Goal: Transaction & Acquisition: Book appointment/travel/reservation

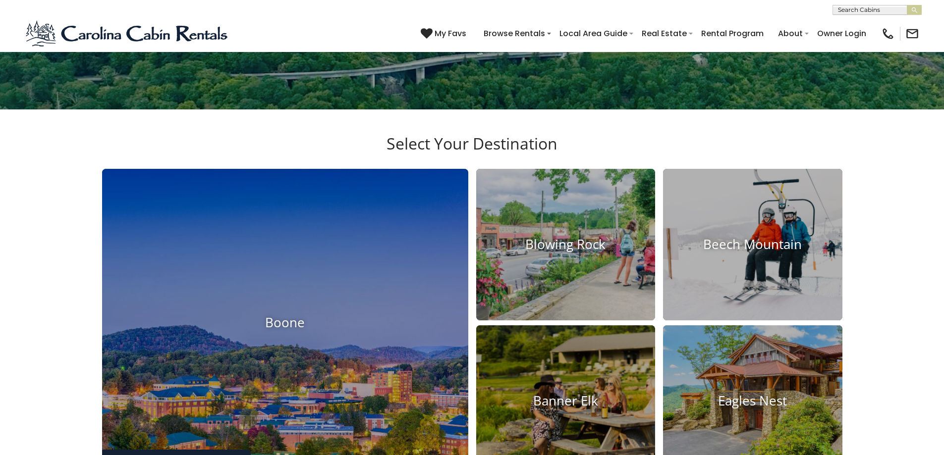
scroll to position [502, 0]
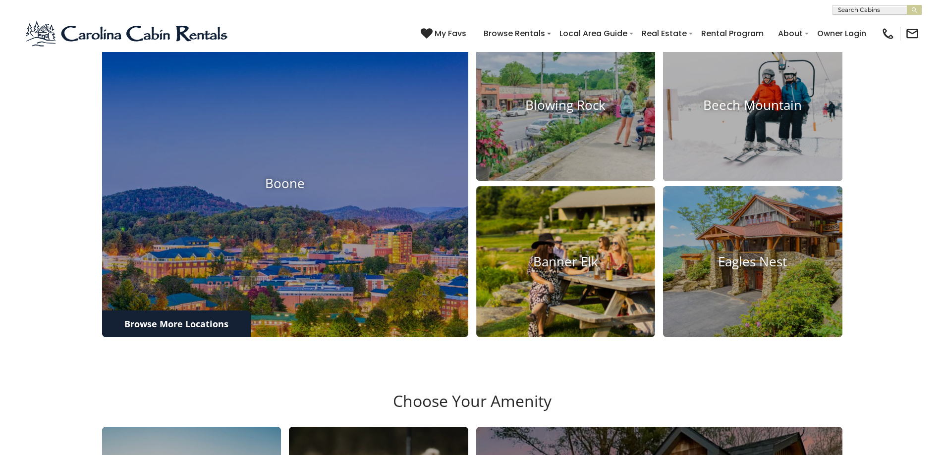
click at [569, 269] on h4 "Banner Elk" at bounding box center [565, 261] width 179 height 15
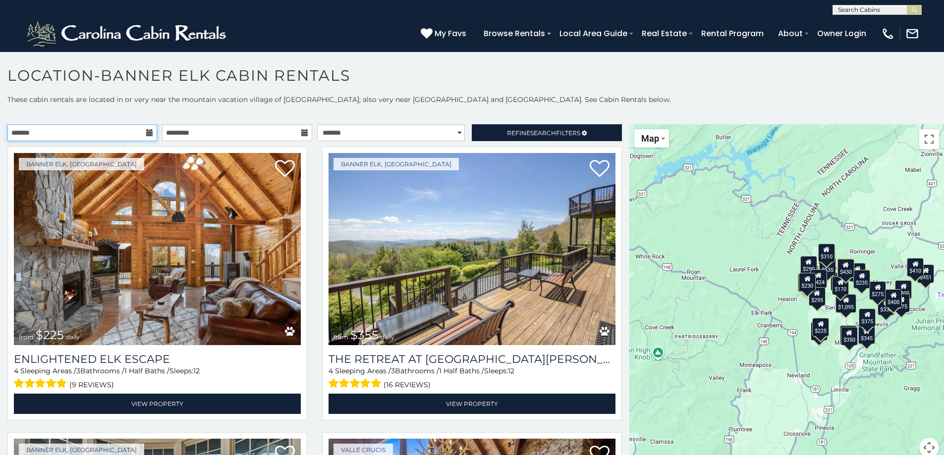
click at [121, 136] on input "text" at bounding box center [82, 132] width 150 height 17
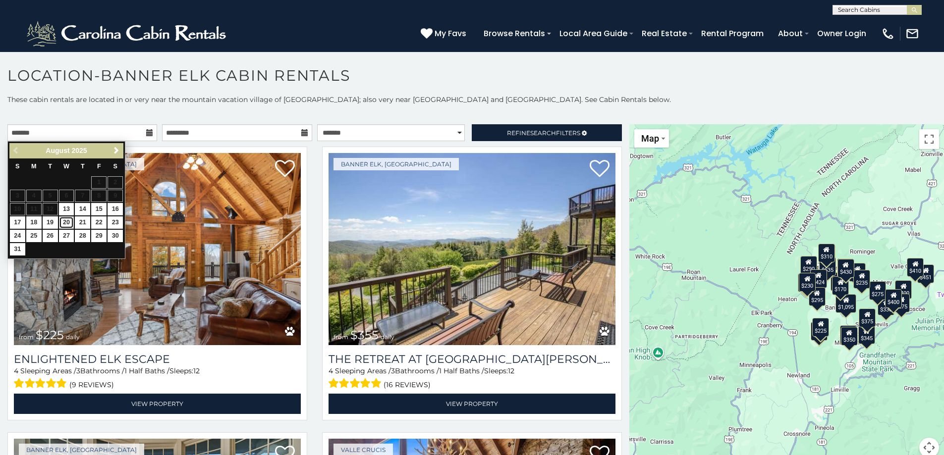
click at [62, 222] on link "20" at bounding box center [66, 222] width 15 height 12
type input "**********"
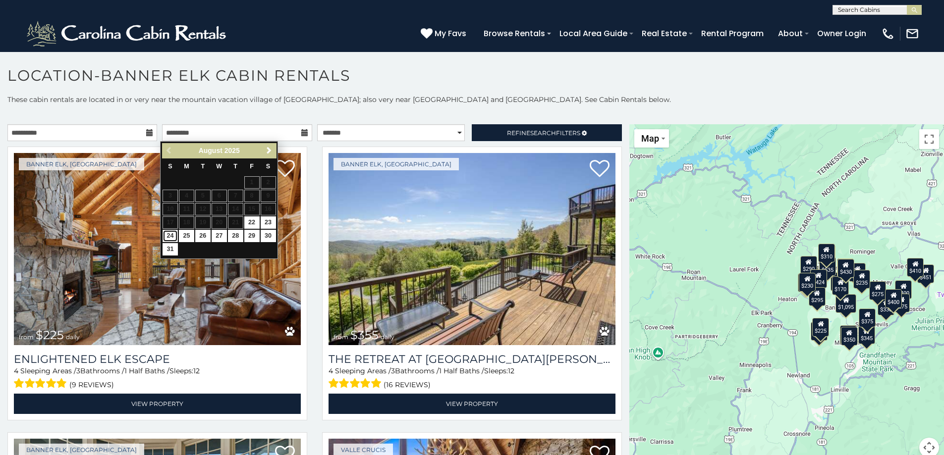
click at [169, 236] on link "24" at bounding box center [169, 236] width 15 height 12
type input "**********"
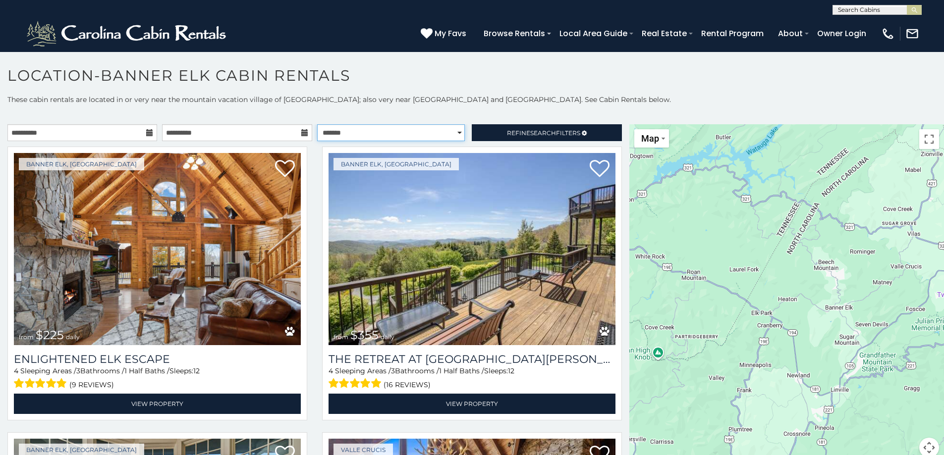
click at [426, 133] on select "**********" at bounding box center [391, 132] width 148 height 17
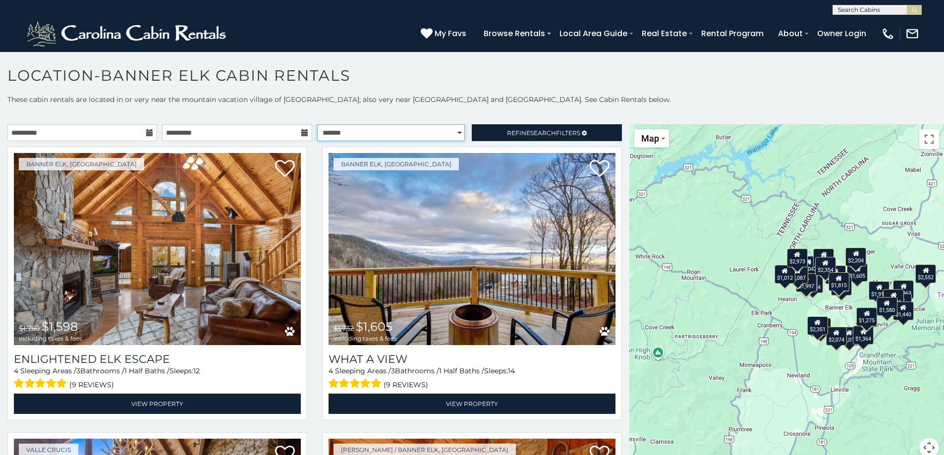
select select "*********"
click at [317, 124] on select "**********" at bounding box center [391, 132] width 148 height 17
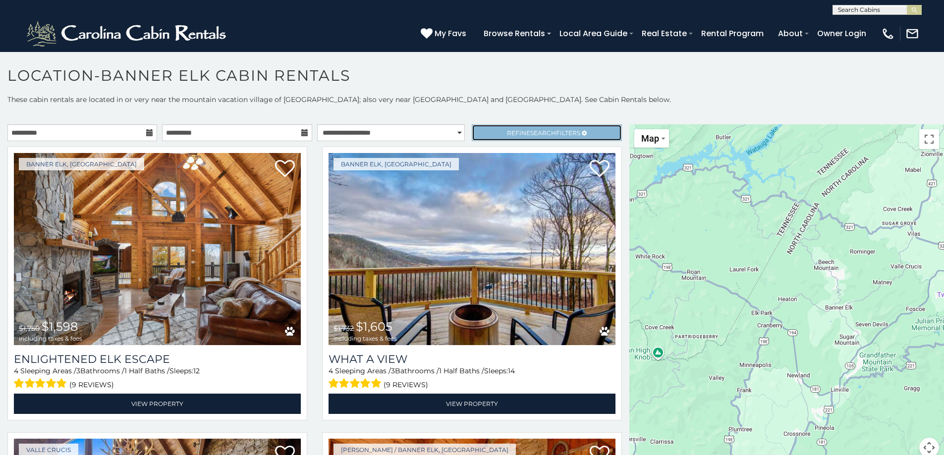
click at [513, 131] on span "Refine Search Filters" at bounding box center [543, 132] width 73 height 7
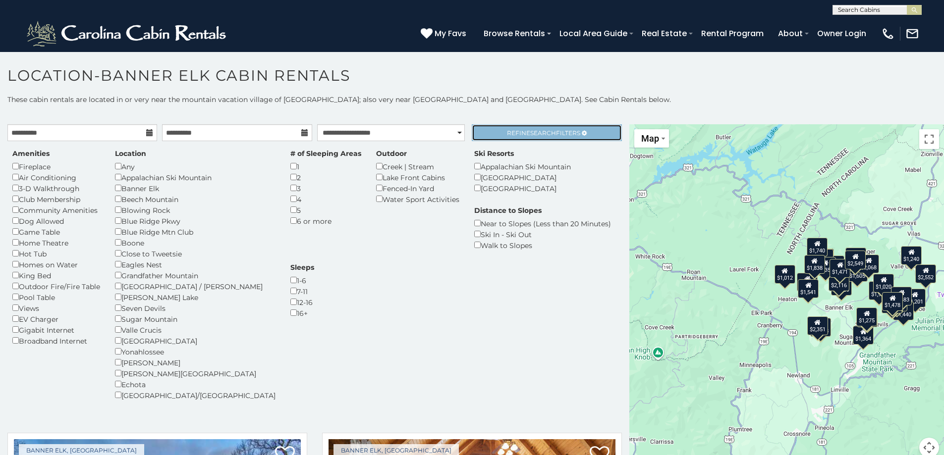
click at [507, 134] on span "Refine Search Filters" at bounding box center [543, 132] width 73 height 7
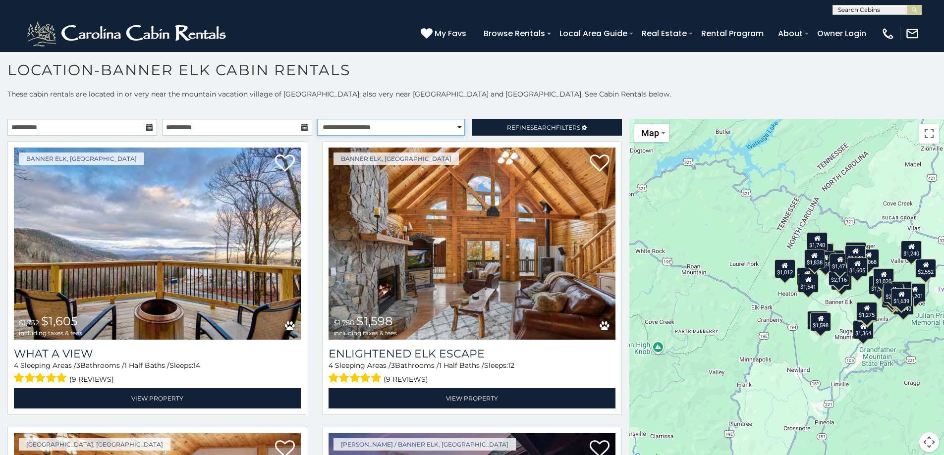
click at [325, 132] on select "**********" at bounding box center [391, 127] width 148 height 17
click at [317, 119] on select "**********" at bounding box center [391, 127] width 148 height 17
click at [564, 130] on span "Refine Search Filters" at bounding box center [543, 127] width 73 height 7
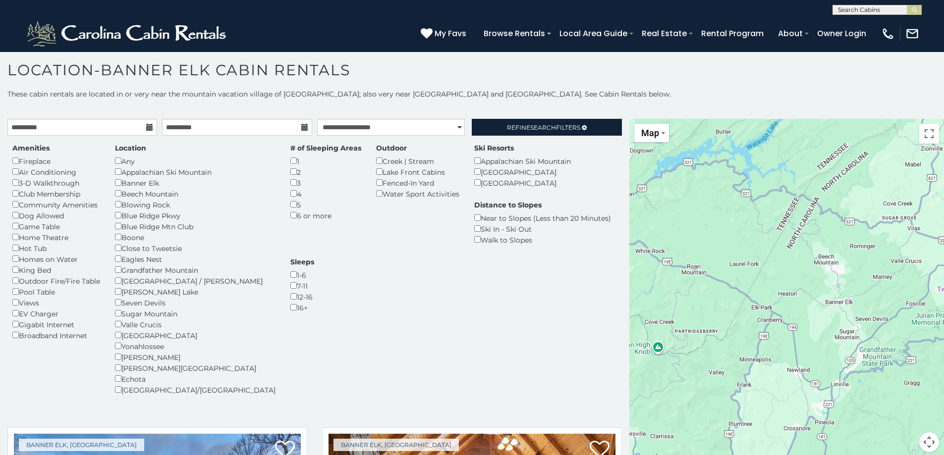
click at [117, 241] on div "Boone" at bounding box center [195, 237] width 160 height 11
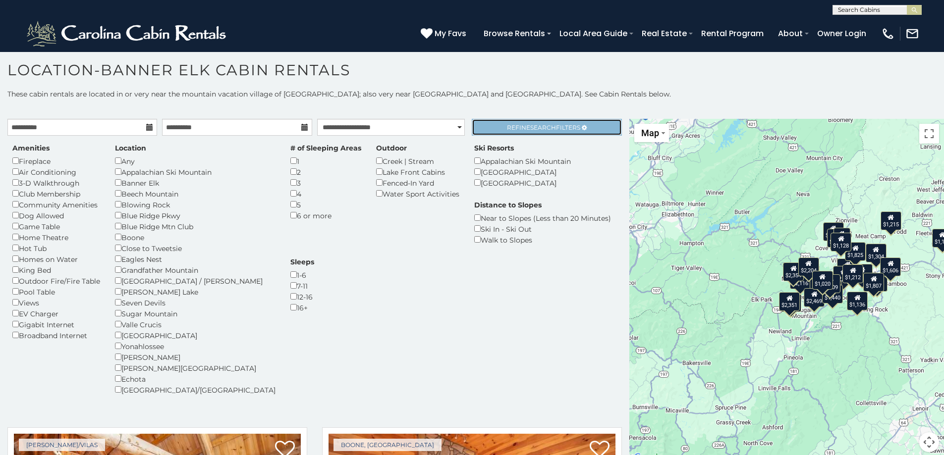
click at [509, 132] on link "Refine Search Filters" at bounding box center [547, 127] width 150 height 17
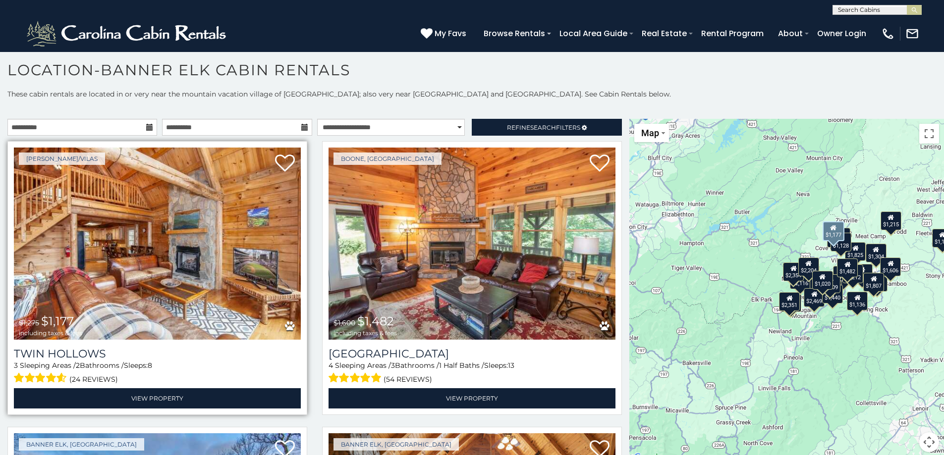
click at [220, 243] on img at bounding box center [157, 244] width 287 height 192
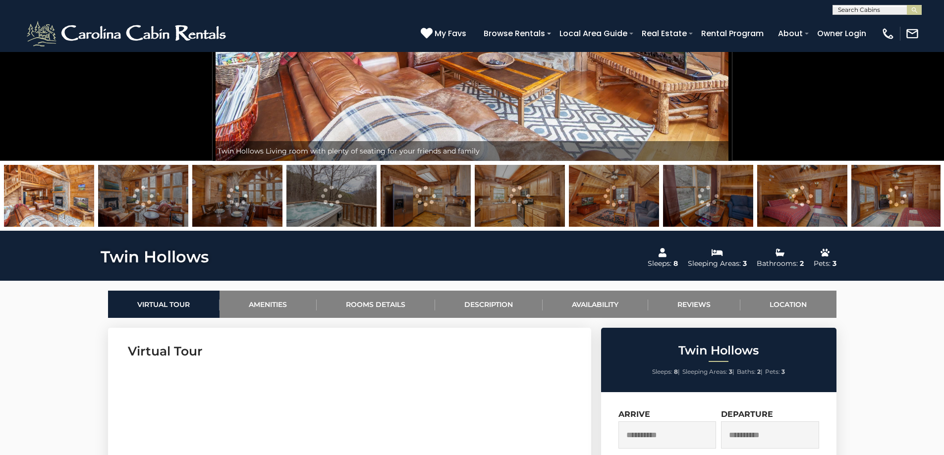
scroll to position [270, 0]
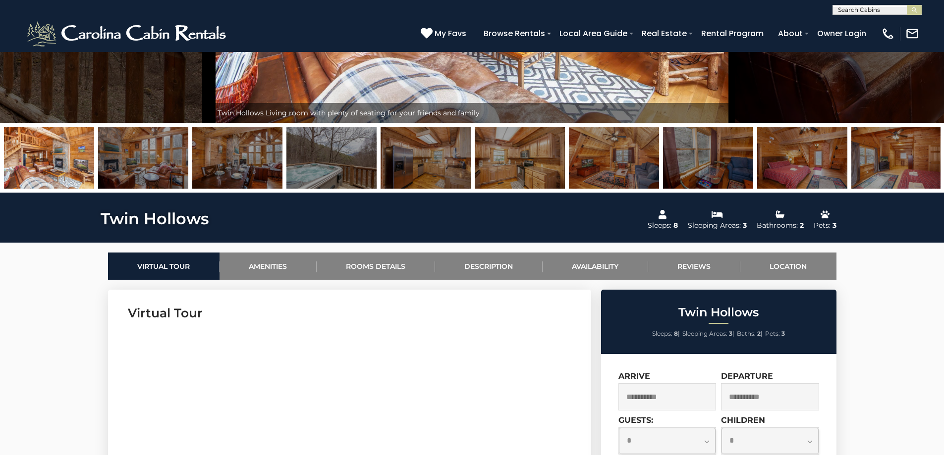
click at [167, 164] on img at bounding box center [143, 158] width 90 height 62
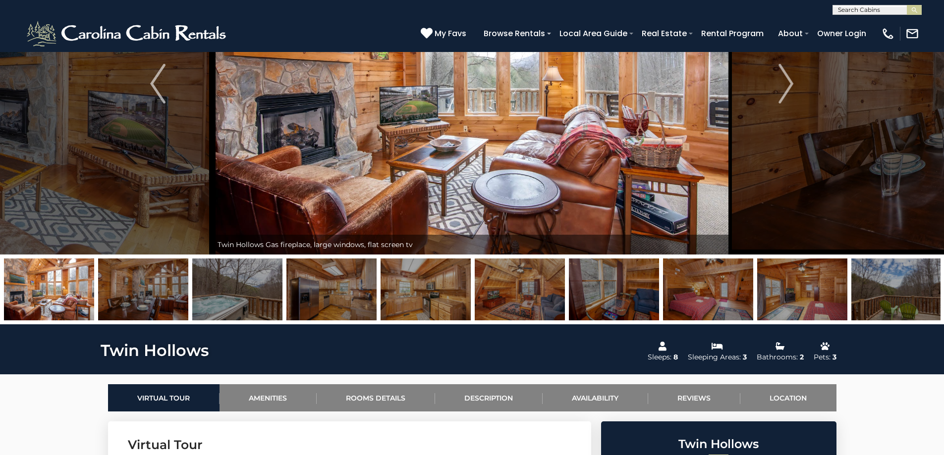
scroll to position [47, 0]
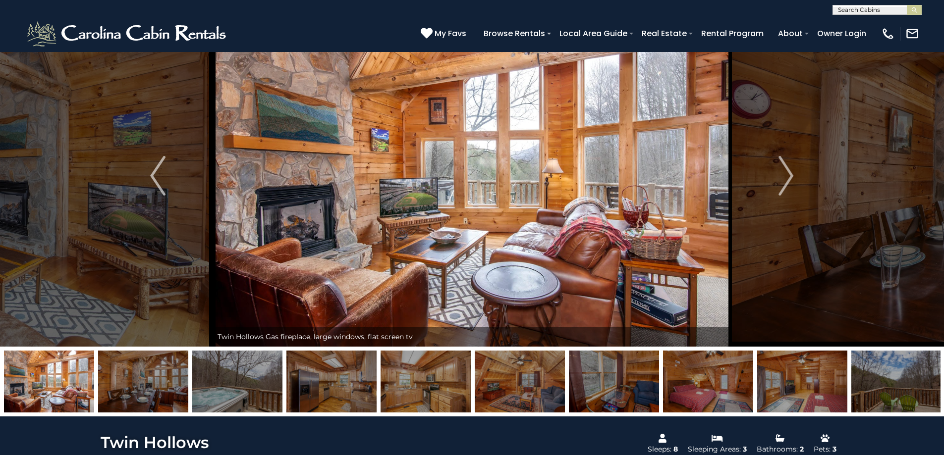
click at [229, 379] on img at bounding box center [237, 382] width 90 height 62
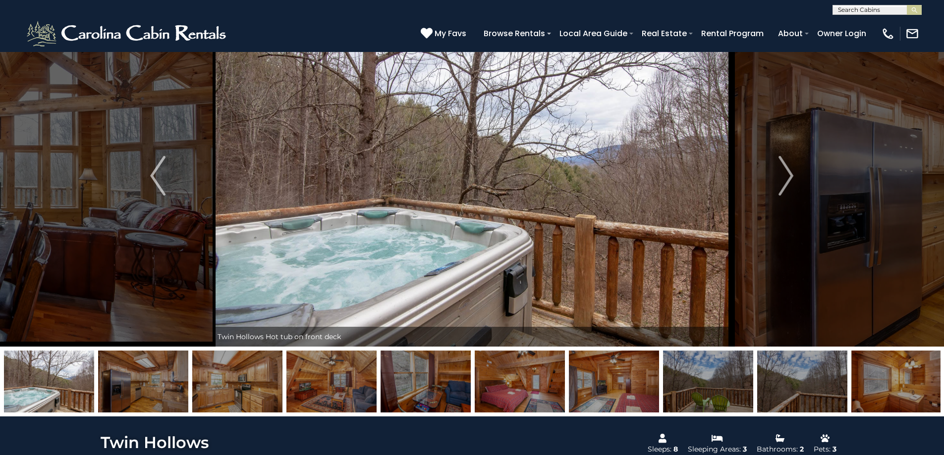
click at [313, 386] on img at bounding box center [331, 382] width 90 height 62
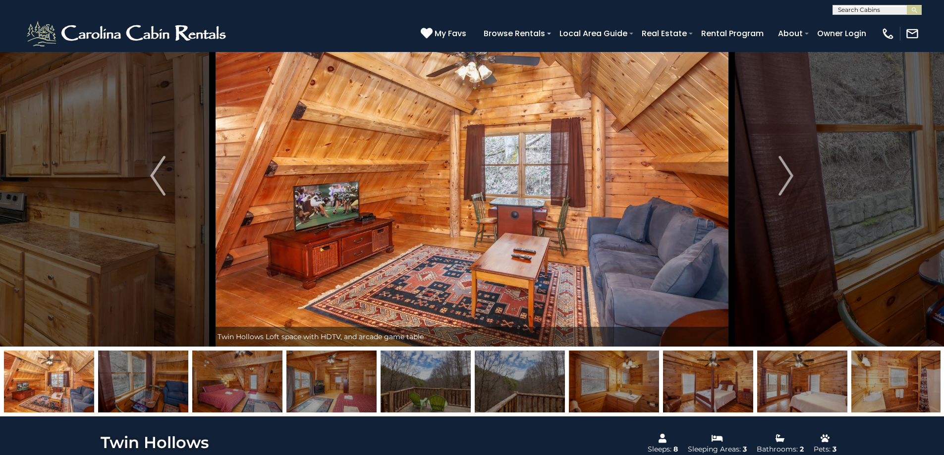
click at [356, 388] on img at bounding box center [331, 382] width 90 height 62
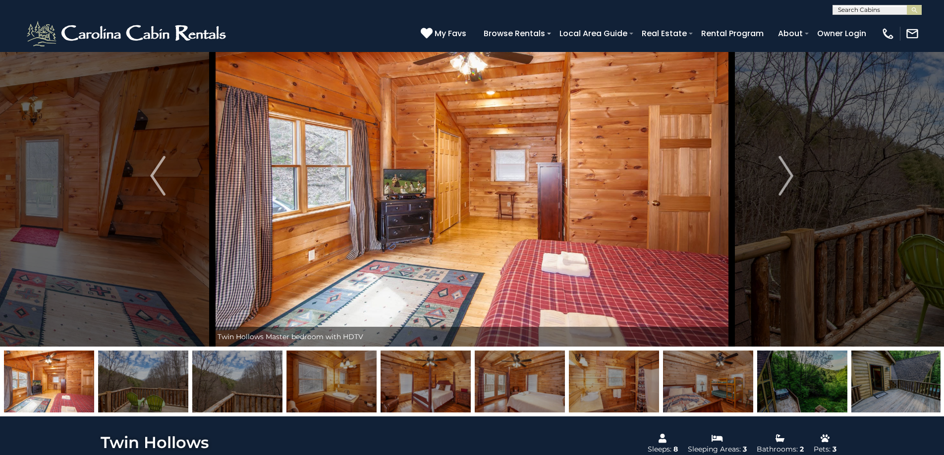
click at [156, 377] on img at bounding box center [143, 382] width 90 height 62
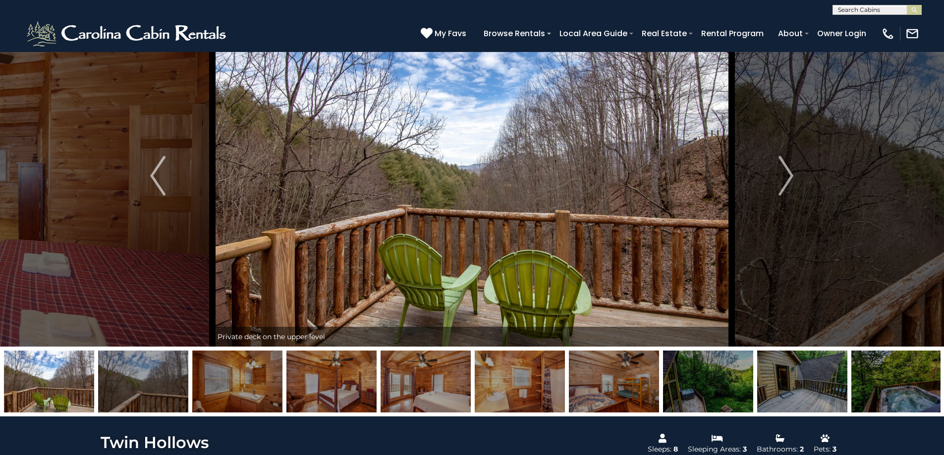
click at [706, 378] on img at bounding box center [708, 382] width 90 height 62
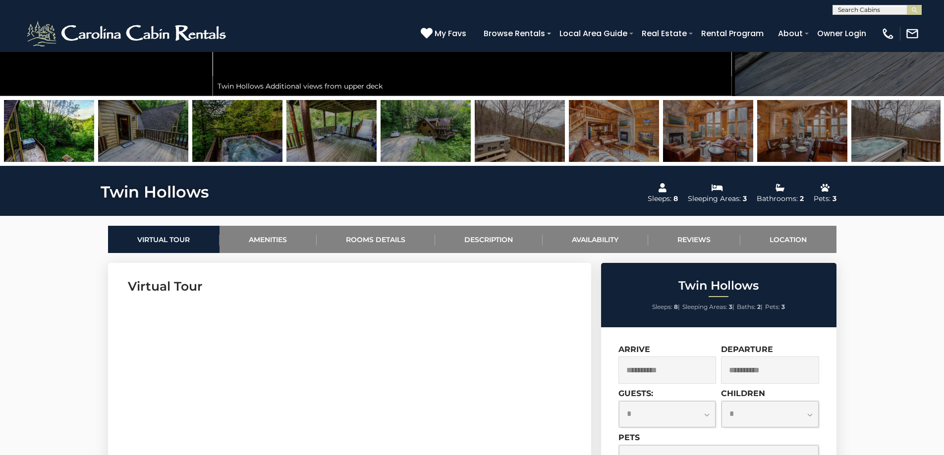
scroll to position [429, 0]
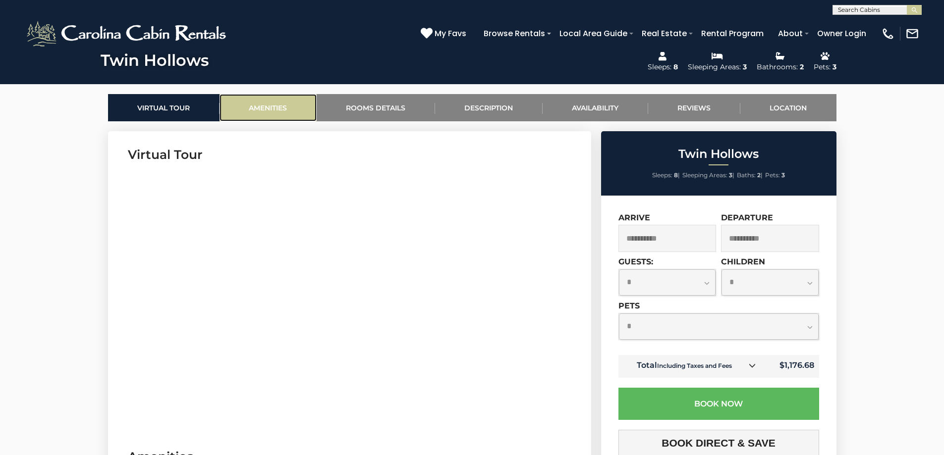
click at [276, 107] on link "Amenities" at bounding box center [267, 107] width 97 height 27
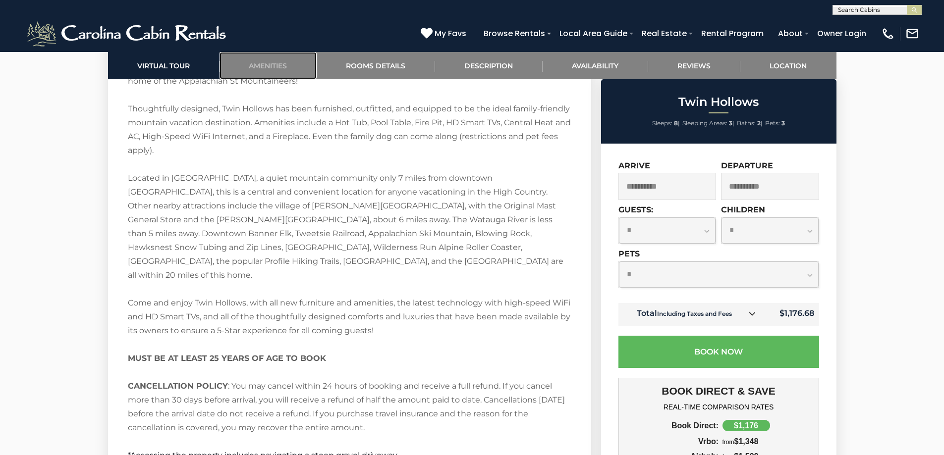
scroll to position [1443, 0]
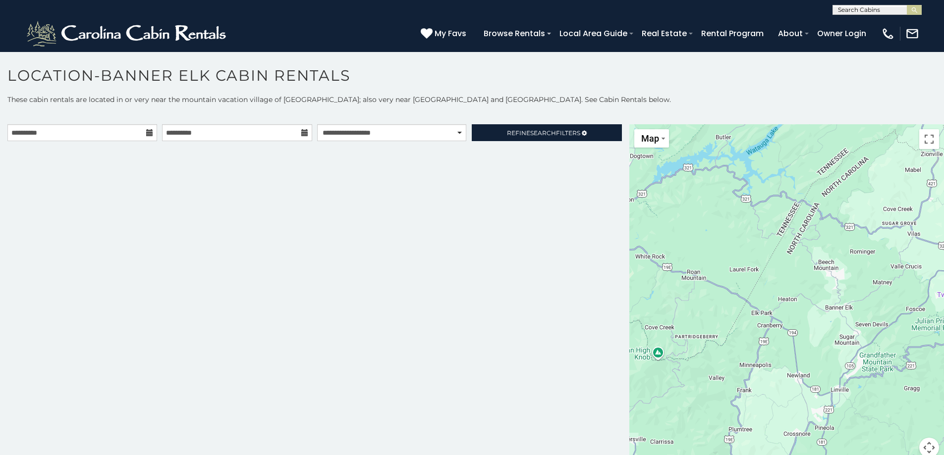
scroll to position [5, 0]
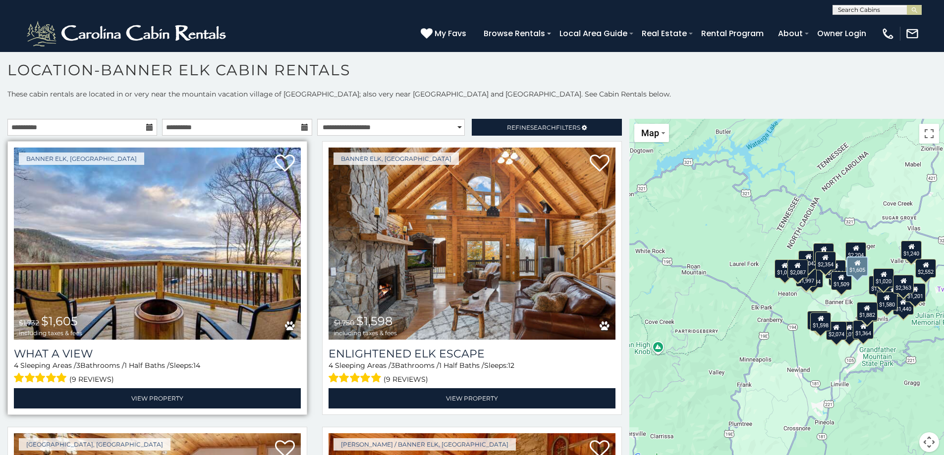
click at [160, 303] on img at bounding box center [157, 244] width 287 height 192
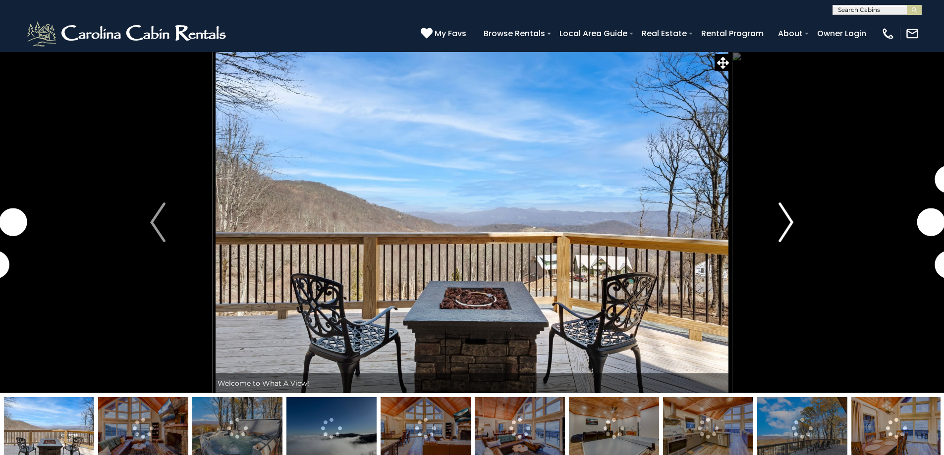
click at [781, 215] on img "Next" at bounding box center [785, 223] width 15 height 40
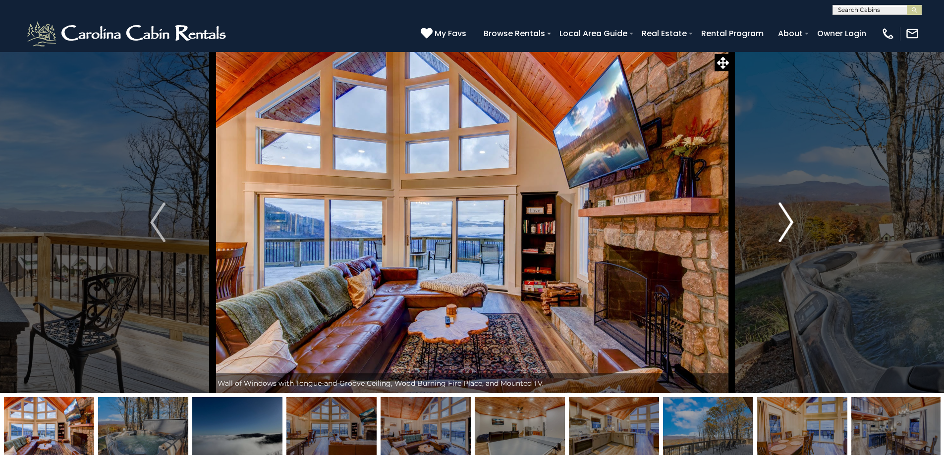
click at [781, 215] on img "Next" at bounding box center [785, 223] width 15 height 40
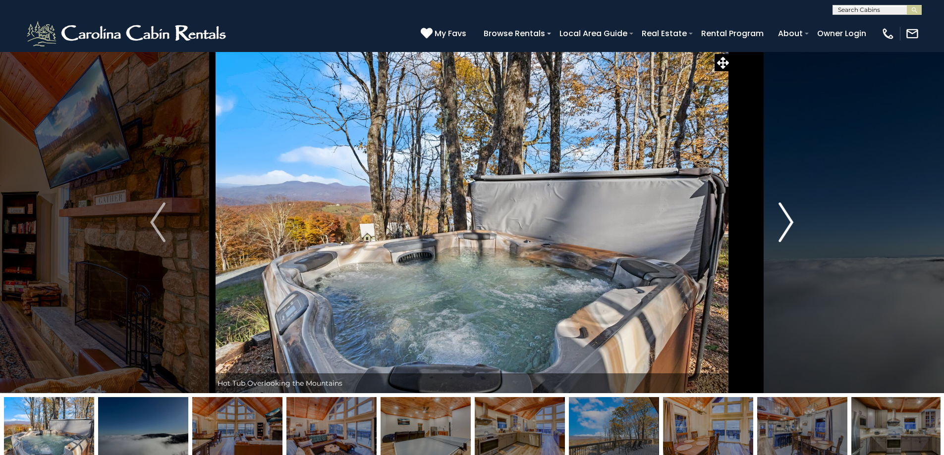
click at [781, 215] on img "Next" at bounding box center [785, 223] width 15 height 40
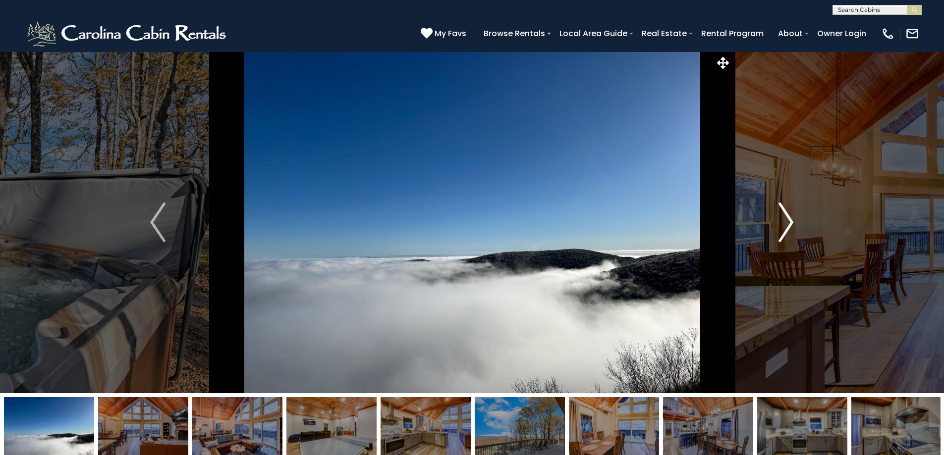
click at [781, 215] on img "Next" at bounding box center [785, 223] width 15 height 40
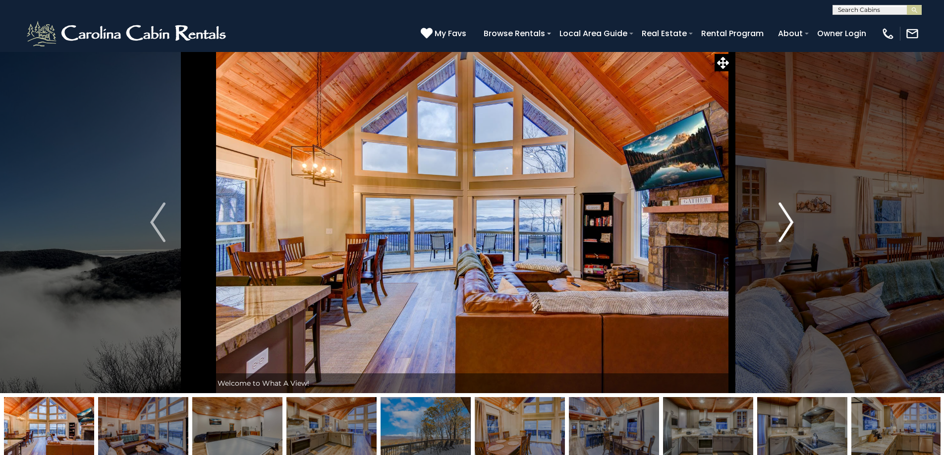
click at [781, 215] on img "Next" at bounding box center [785, 223] width 15 height 40
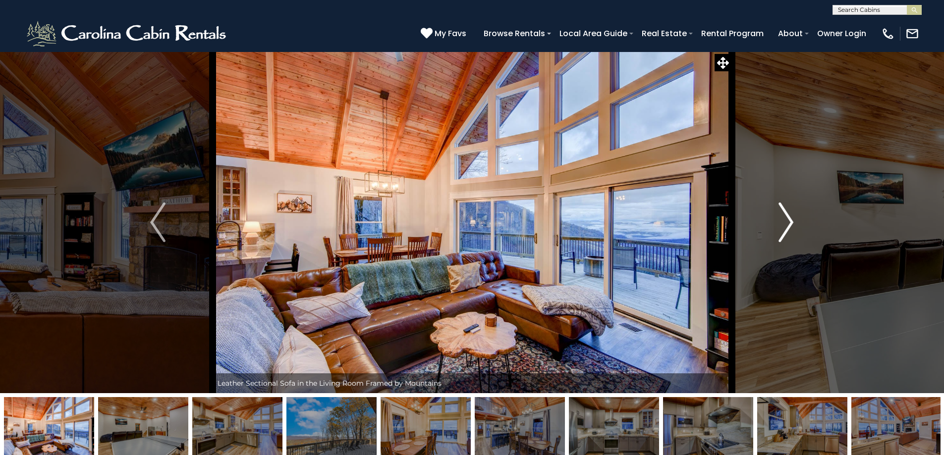
click at [781, 215] on img "Next" at bounding box center [785, 223] width 15 height 40
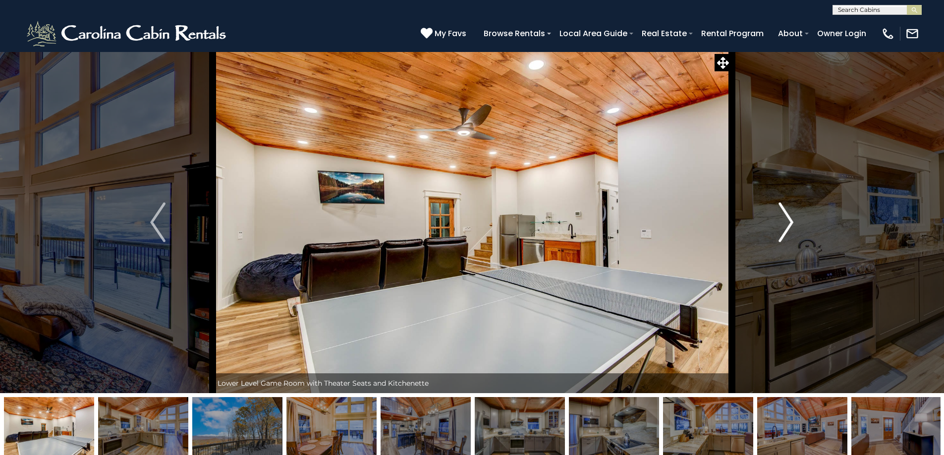
click at [781, 215] on img "Next" at bounding box center [785, 223] width 15 height 40
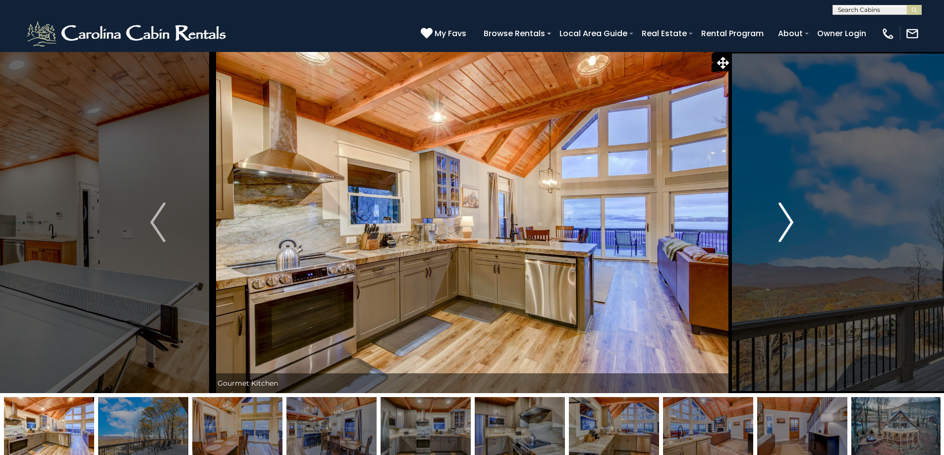
click at [781, 215] on img "Next" at bounding box center [785, 223] width 15 height 40
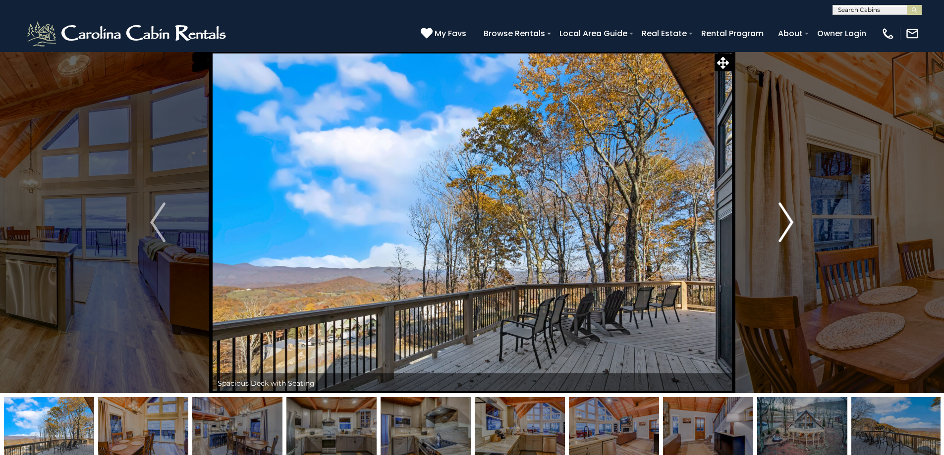
click at [781, 215] on img "Next" at bounding box center [785, 223] width 15 height 40
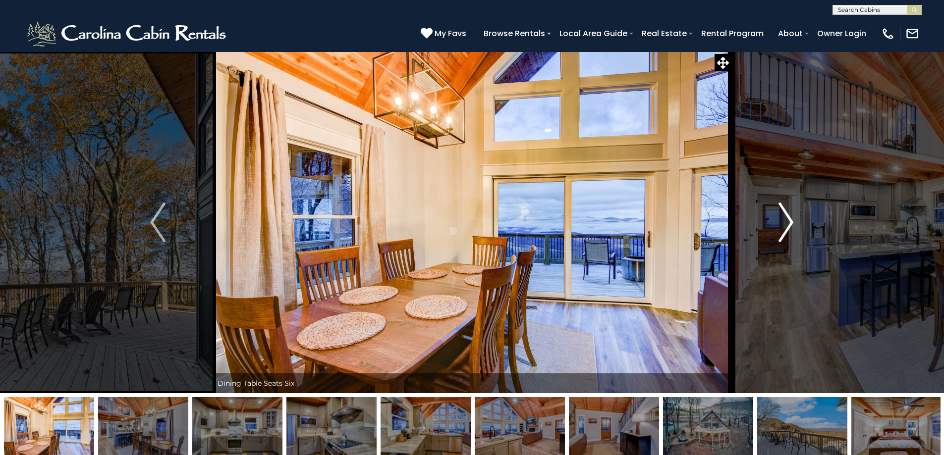
click at [781, 215] on img "Next" at bounding box center [785, 223] width 15 height 40
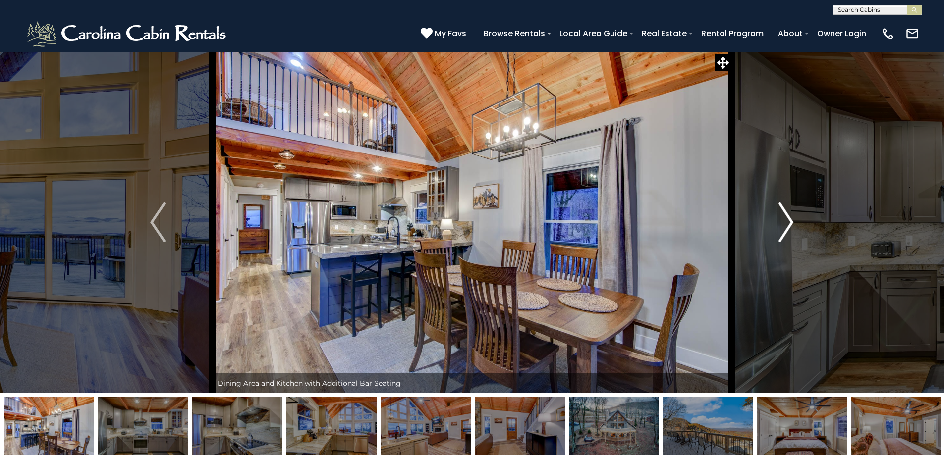
click at [781, 215] on img "Next" at bounding box center [785, 223] width 15 height 40
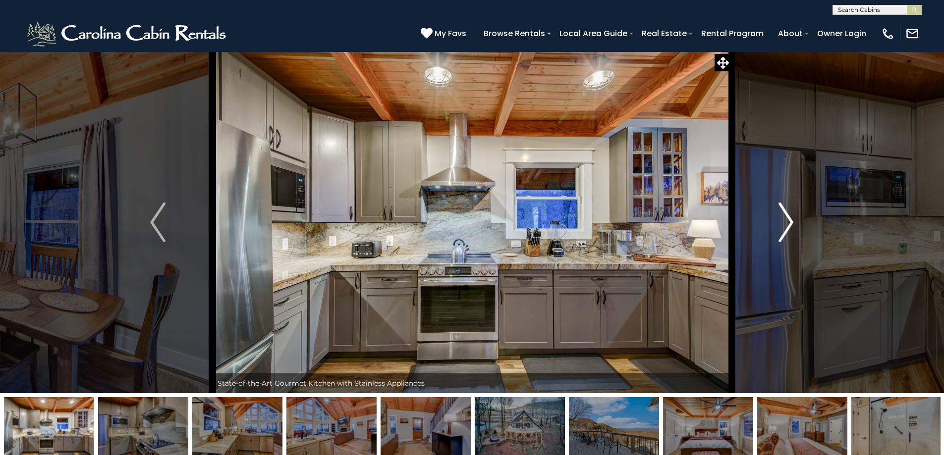
click at [781, 215] on img "Next" at bounding box center [785, 223] width 15 height 40
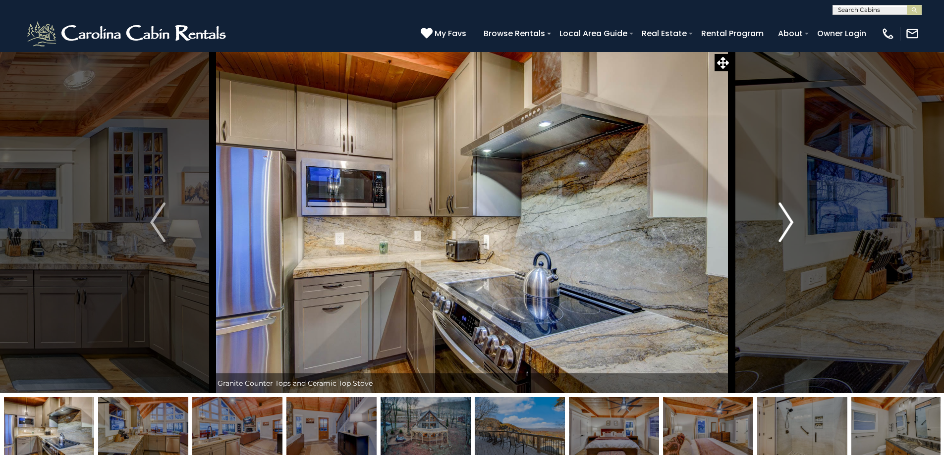
click at [781, 215] on img "Next" at bounding box center [785, 223] width 15 height 40
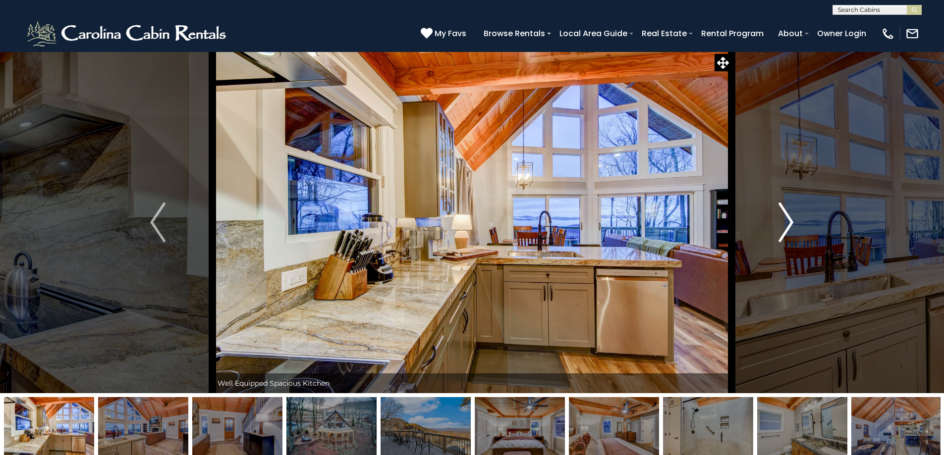
click at [781, 215] on img "Next" at bounding box center [785, 223] width 15 height 40
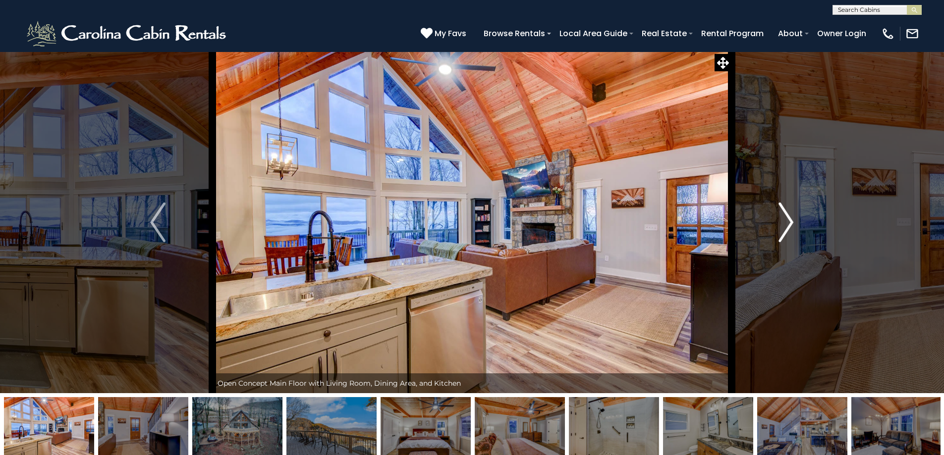
click at [781, 215] on img "Next" at bounding box center [785, 223] width 15 height 40
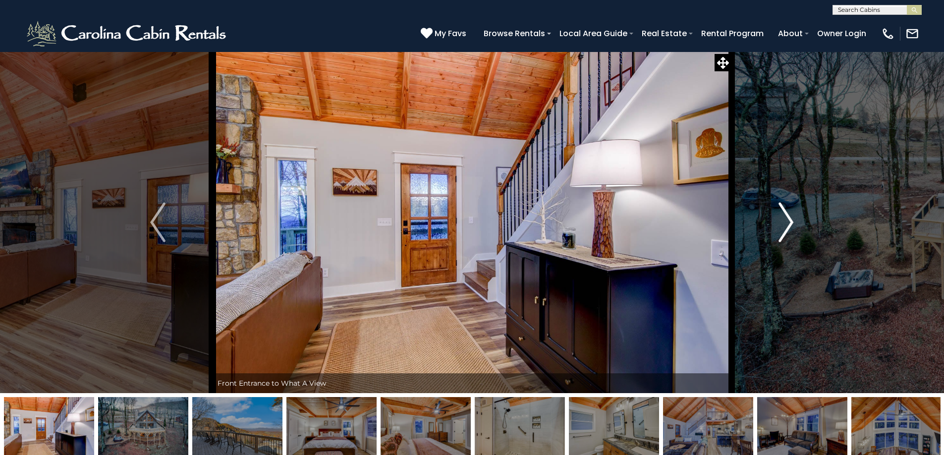
click at [781, 215] on img "Next" at bounding box center [785, 223] width 15 height 40
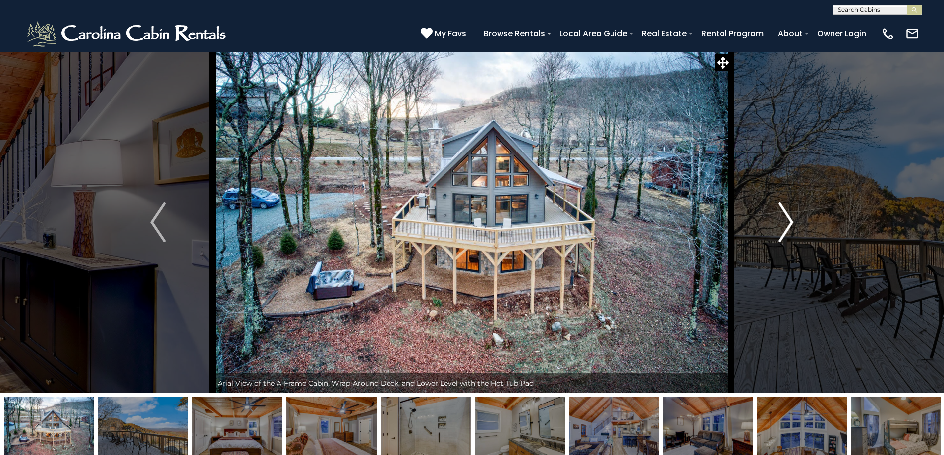
click at [781, 215] on img "Next" at bounding box center [785, 223] width 15 height 40
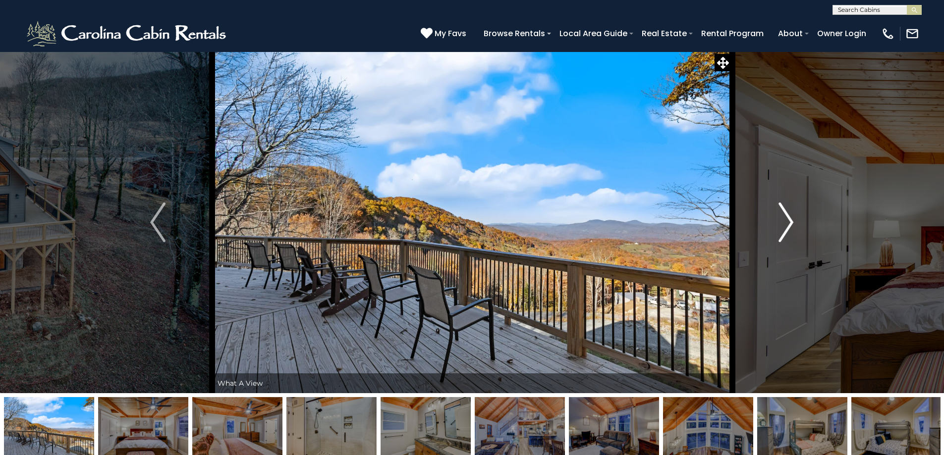
click at [781, 215] on img "Next" at bounding box center [785, 223] width 15 height 40
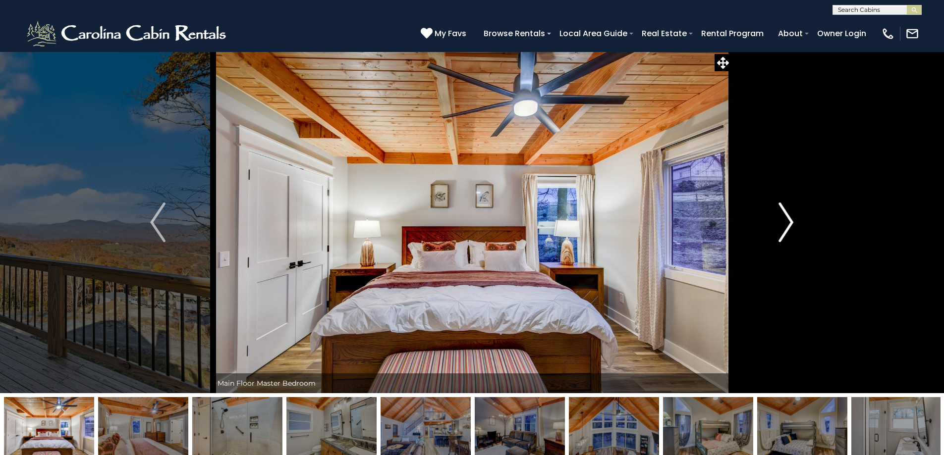
click at [781, 215] on img "Next" at bounding box center [785, 223] width 15 height 40
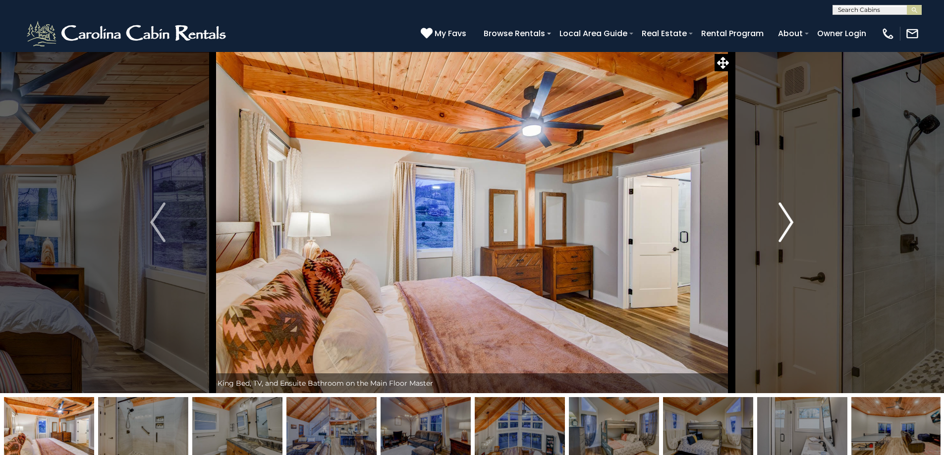
click at [781, 215] on img "Next" at bounding box center [785, 223] width 15 height 40
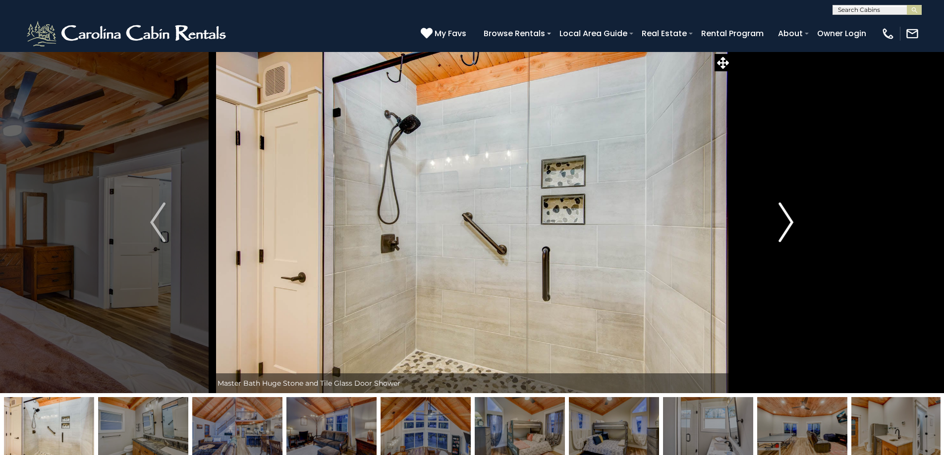
click at [781, 215] on img "Next" at bounding box center [785, 223] width 15 height 40
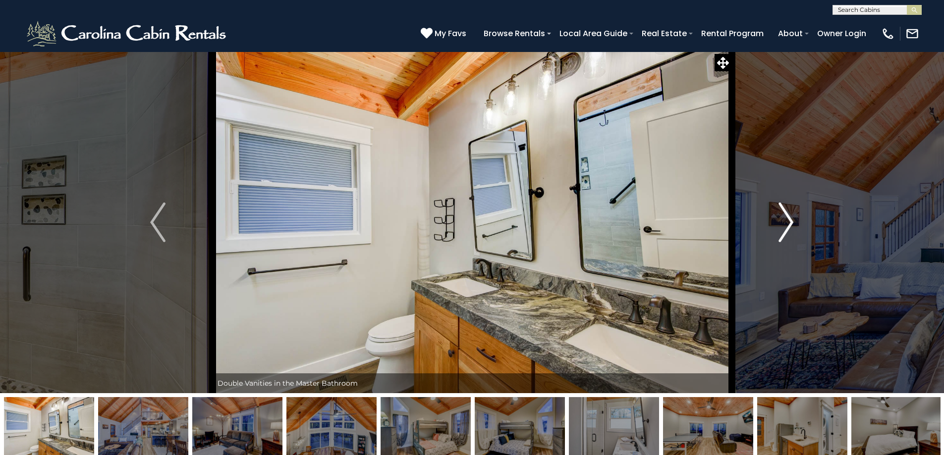
click at [781, 215] on img "Next" at bounding box center [785, 223] width 15 height 40
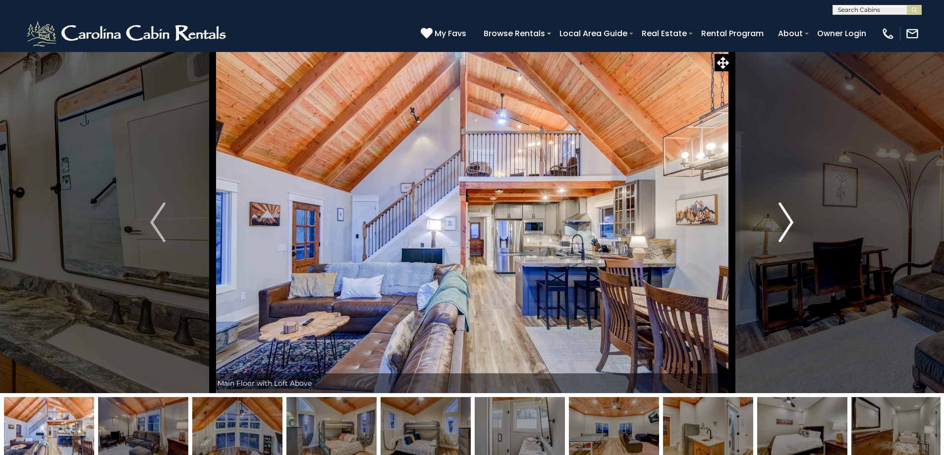
click at [781, 215] on img "Next" at bounding box center [785, 223] width 15 height 40
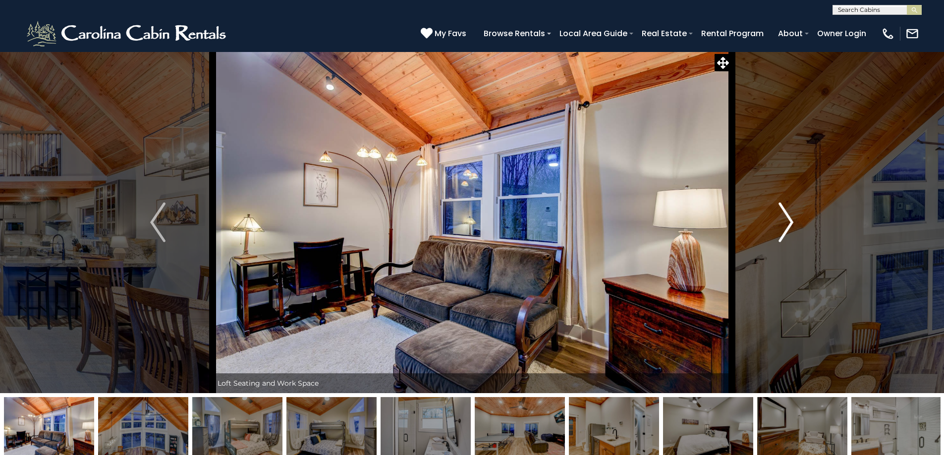
click at [781, 215] on img "Next" at bounding box center [785, 223] width 15 height 40
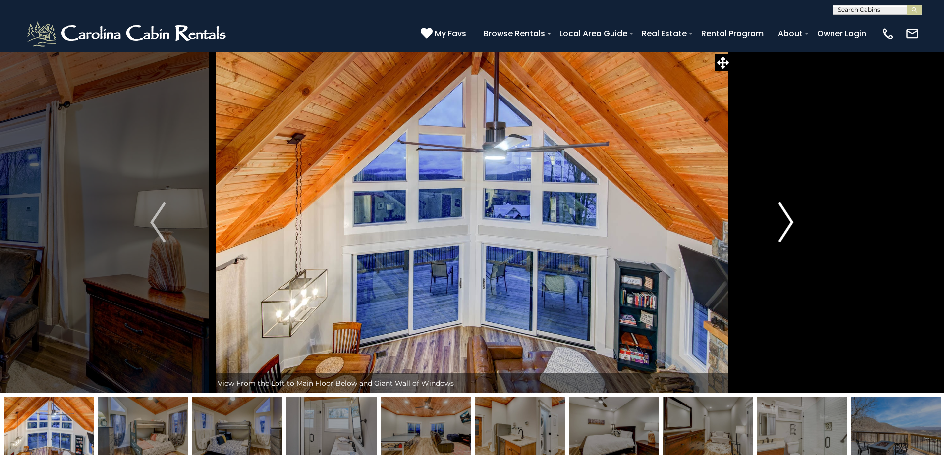
click at [781, 215] on img "Next" at bounding box center [785, 223] width 15 height 40
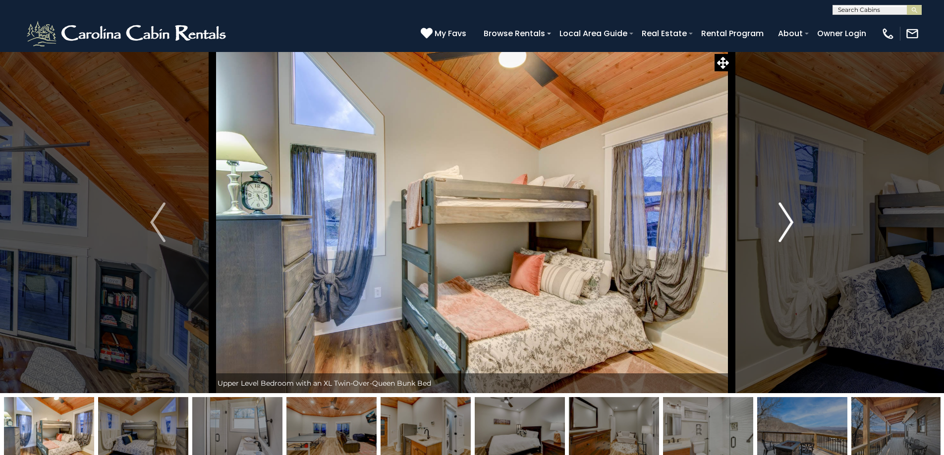
click at [781, 215] on img "Next" at bounding box center [785, 223] width 15 height 40
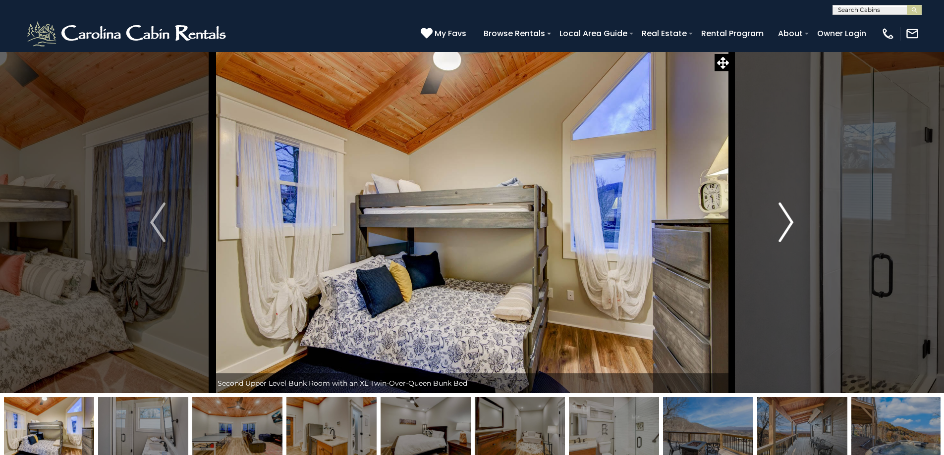
click at [781, 215] on img "Next" at bounding box center [785, 223] width 15 height 40
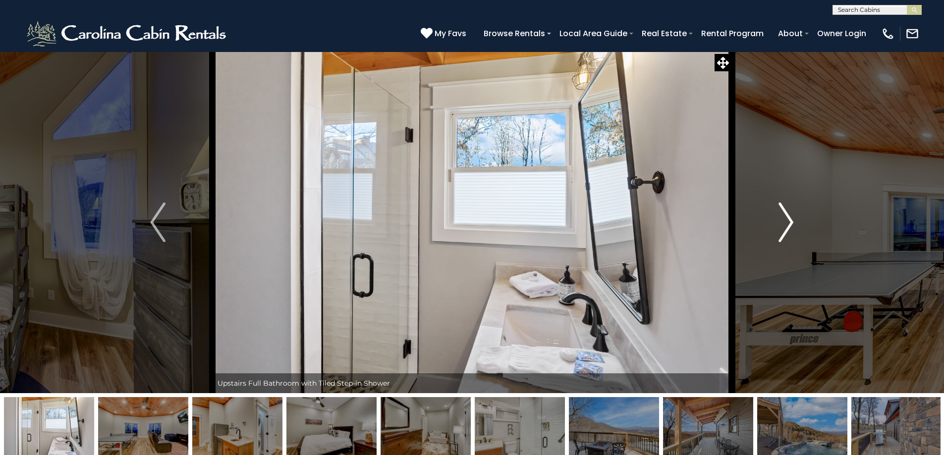
click at [776, 214] on button "Next" at bounding box center [785, 223] width 109 height 342
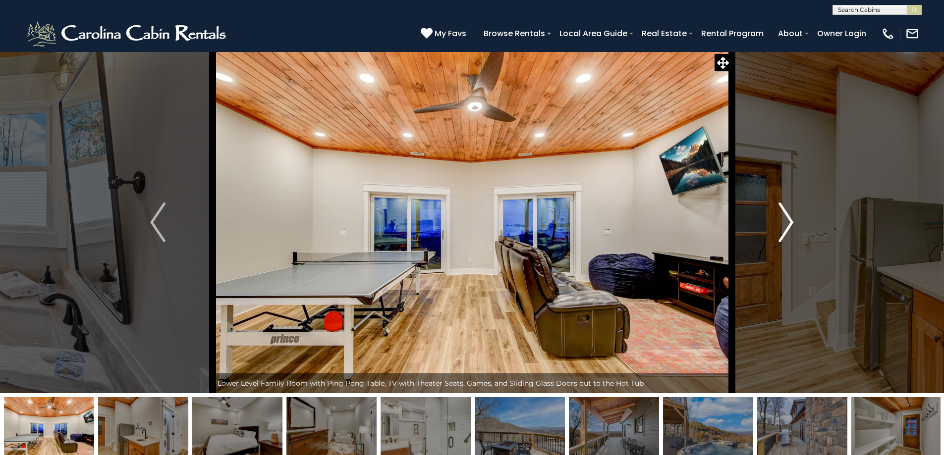
click at [776, 214] on button "Next" at bounding box center [785, 223] width 109 height 342
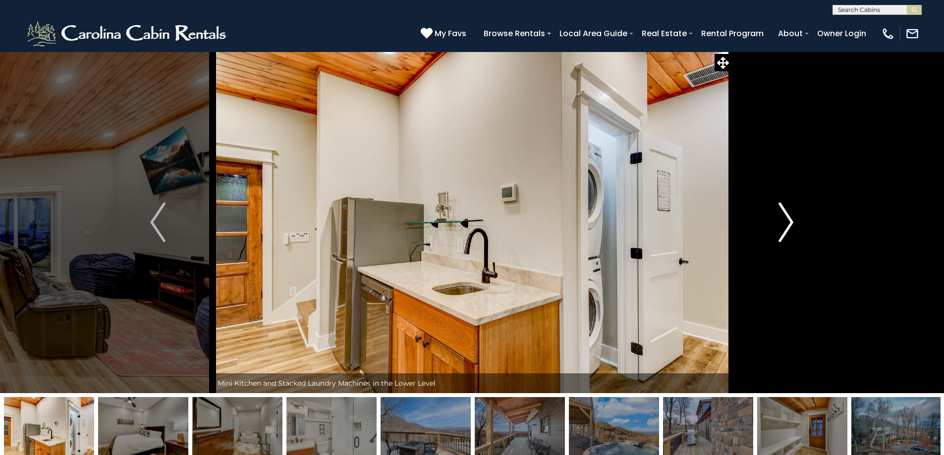
click at [776, 214] on button "Next" at bounding box center [785, 223] width 109 height 342
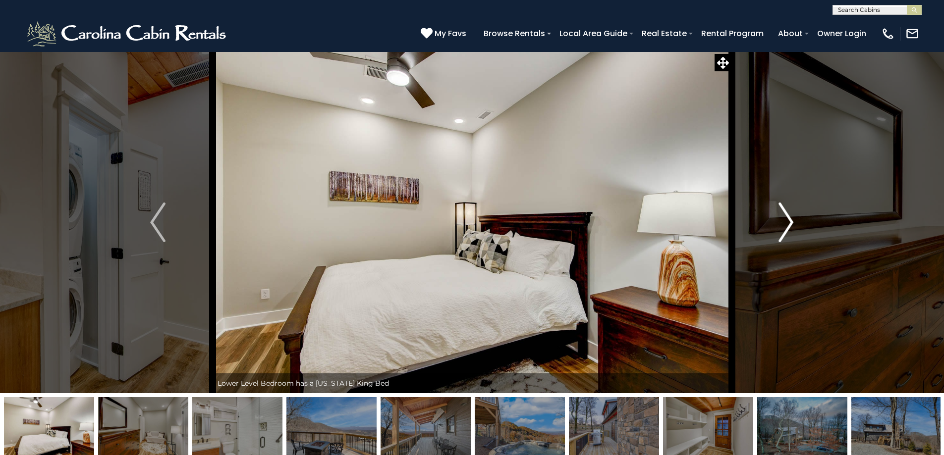
click at [776, 214] on button "Next" at bounding box center [785, 223] width 109 height 342
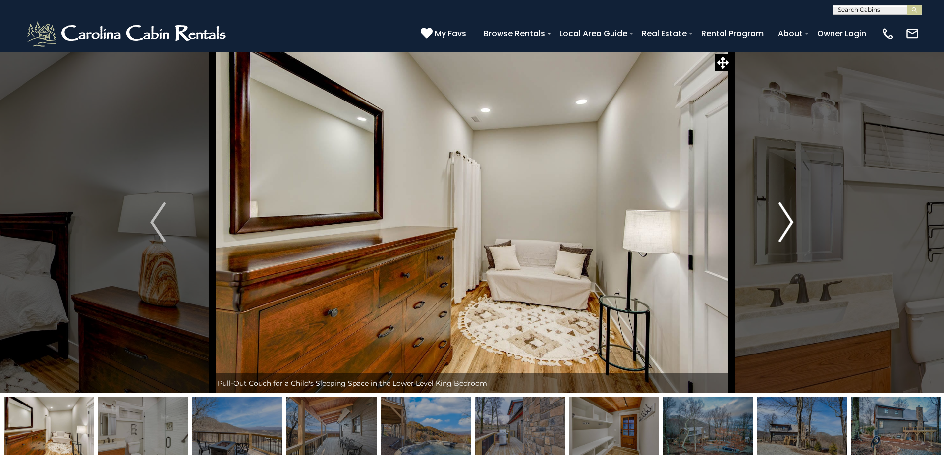
click at [776, 214] on button "Next" at bounding box center [785, 223] width 109 height 342
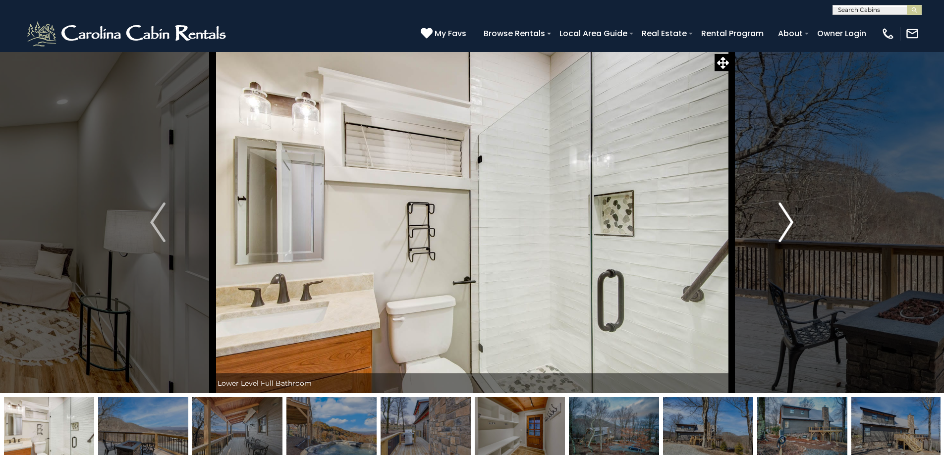
click at [794, 218] on button "Next" at bounding box center [785, 223] width 109 height 342
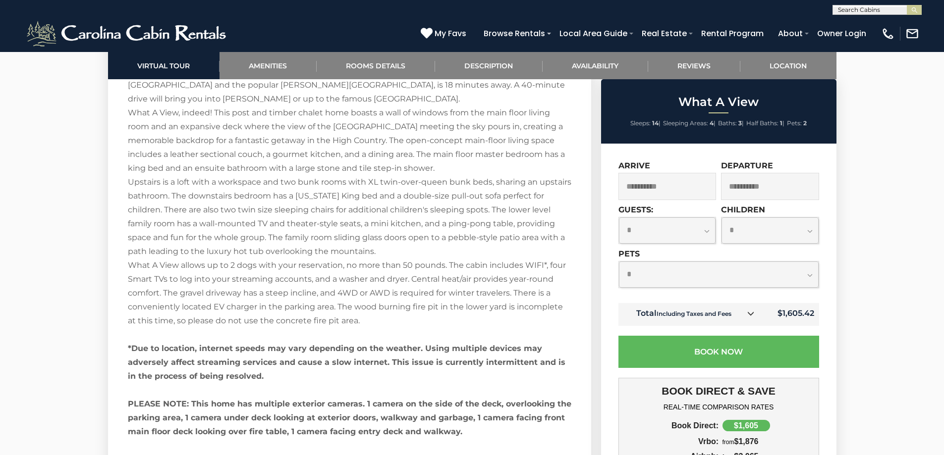
scroll to position [1510, 0]
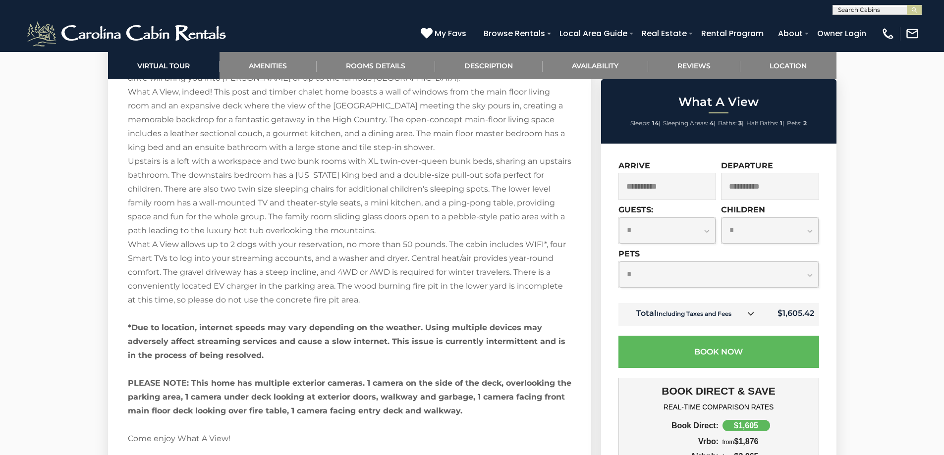
click at [804, 277] on select "**********" at bounding box center [719, 275] width 200 height 26
select select "*"
click at [619, 262] on select "**********" at bounding box center [719, 275] width 200 height 26
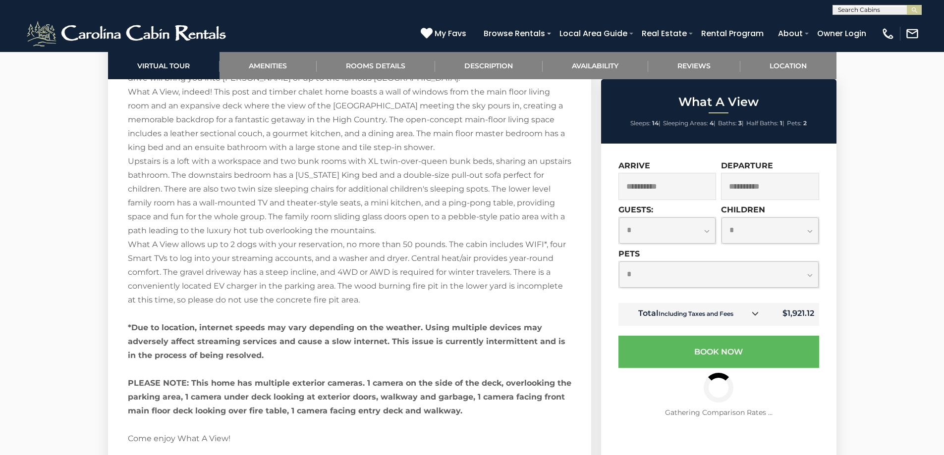
click at [750, 313] on link at bounding box center [754, 314] width 13 height 13
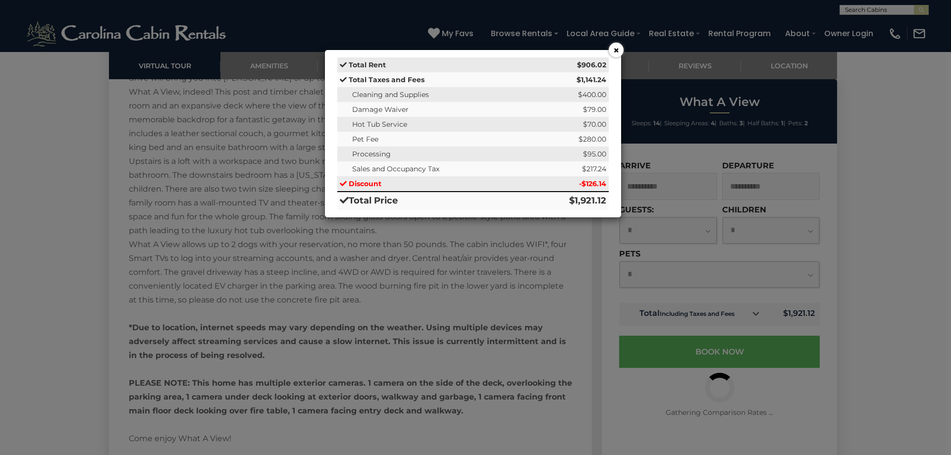
click at [621, 52] on button "×" at bounding box center [616, 50] width 15 height 15
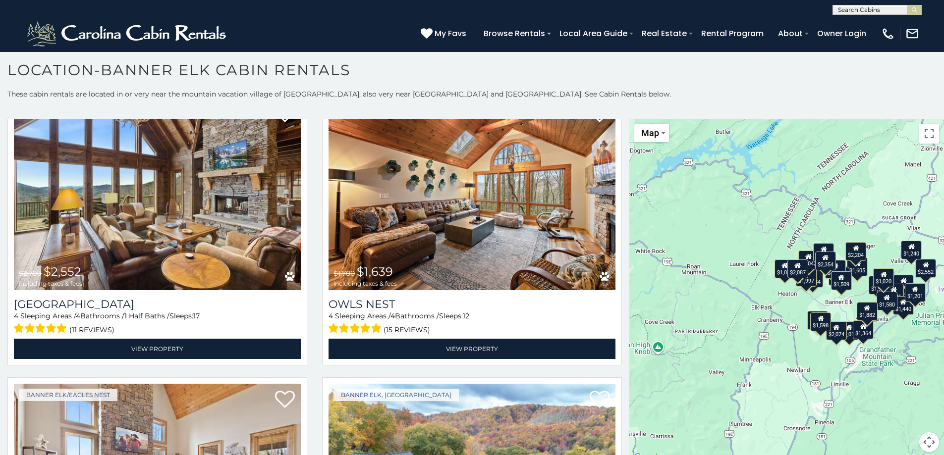
scroll to position [907, 0]
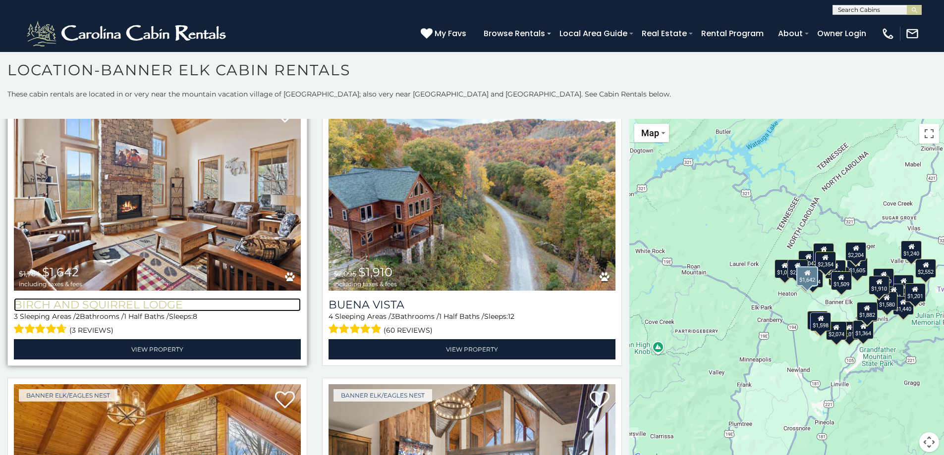
click at [102, 298] on h3 "Birch and Squirrel Lodge" at bounding box center [157, 304] width 287 height 13
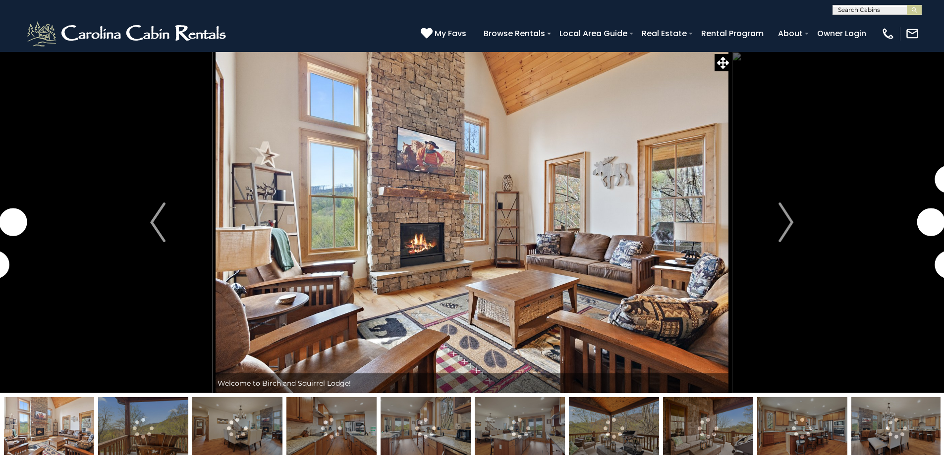
scroll to position [211, 0]
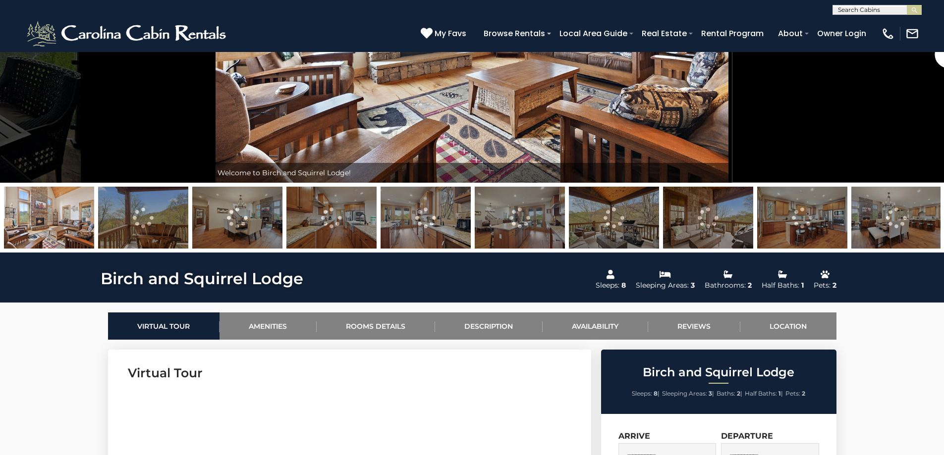
click at [631, 213] on img at bounding box center [614, 218] width 90 height 62
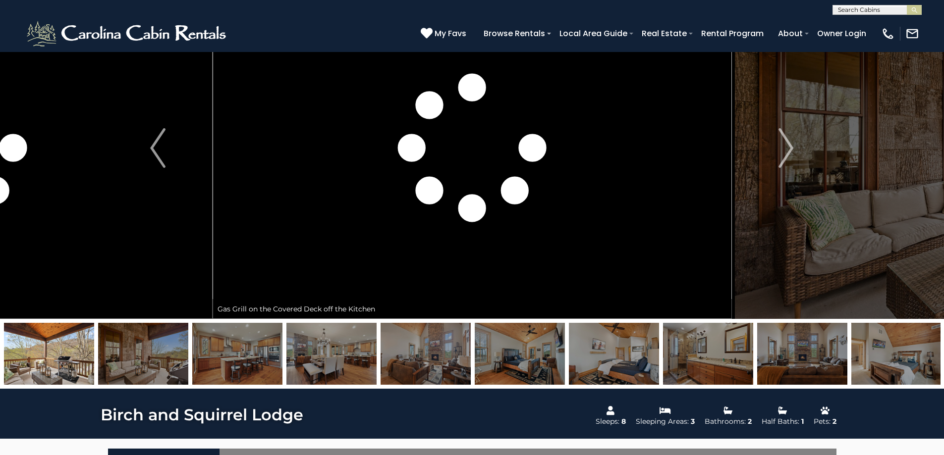
scroll to position [87, 0]
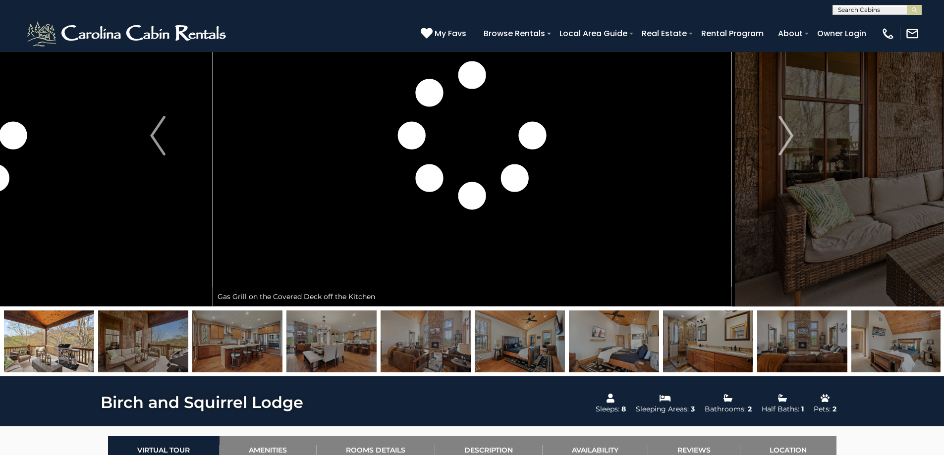
click at [606, 338] on img at bounding box center [614, 342] width 90 height 62
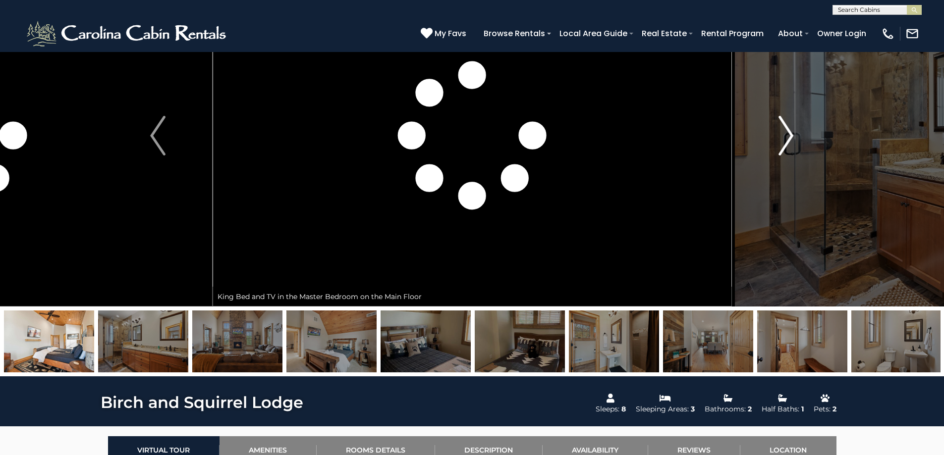
click at [782, 134] on img "Next" at bounding box center [785, 136] width 15 height 40
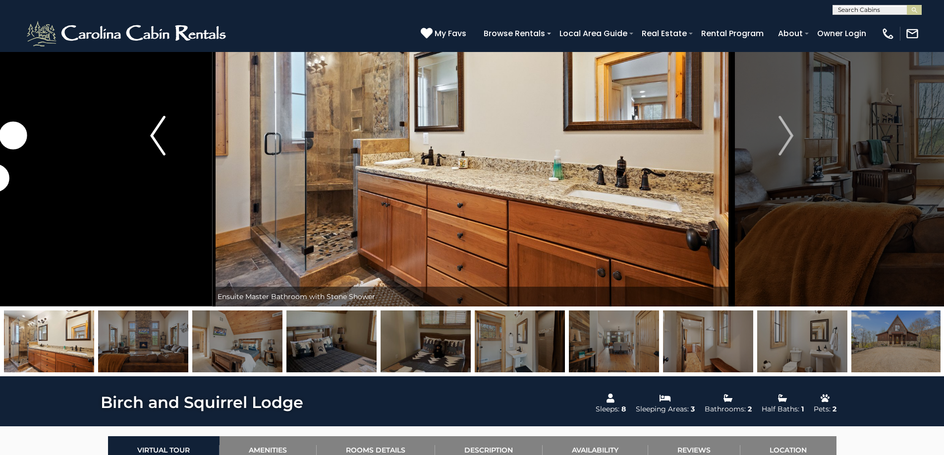
click at [157, 133] on img "Previous" at bounding box center [157, 136] width 15 height 40
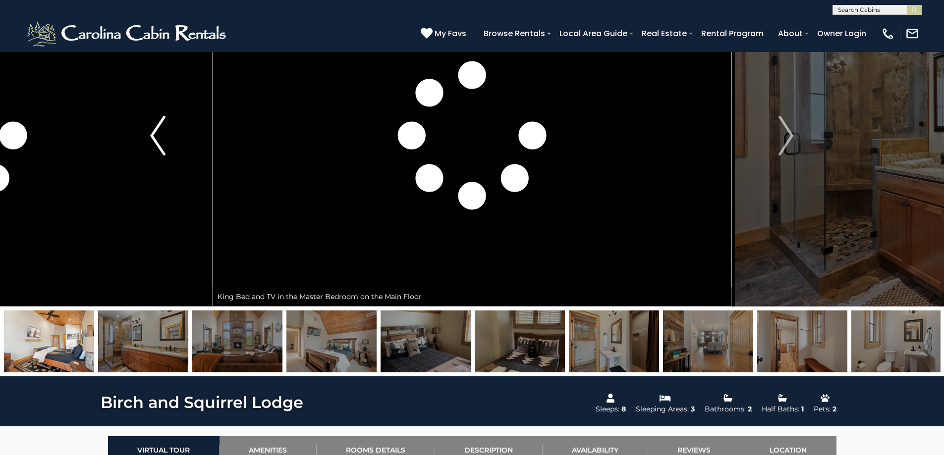
click at [157, 133] on img "Previous" at bounding box center [157, 136] width 15 height 40
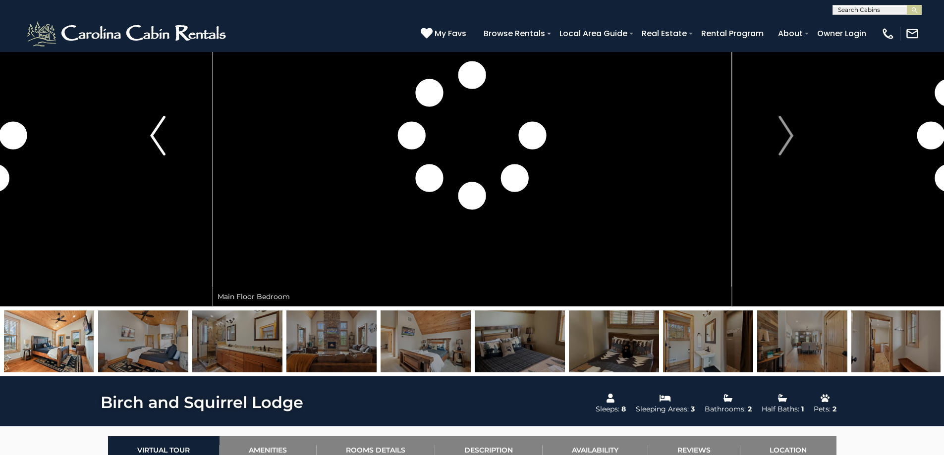
click at [157, 133] on img "Previous" at bounding box center [157, 136] width 15 height 40
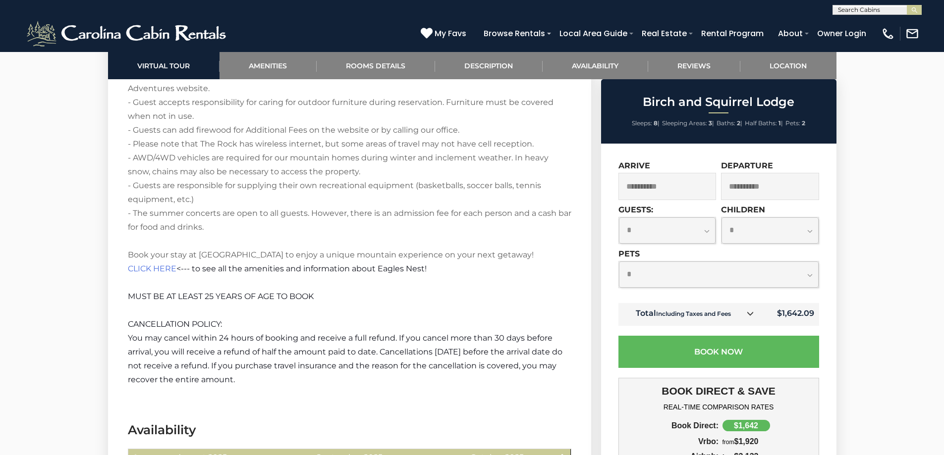
scroll to position [2518, 0]
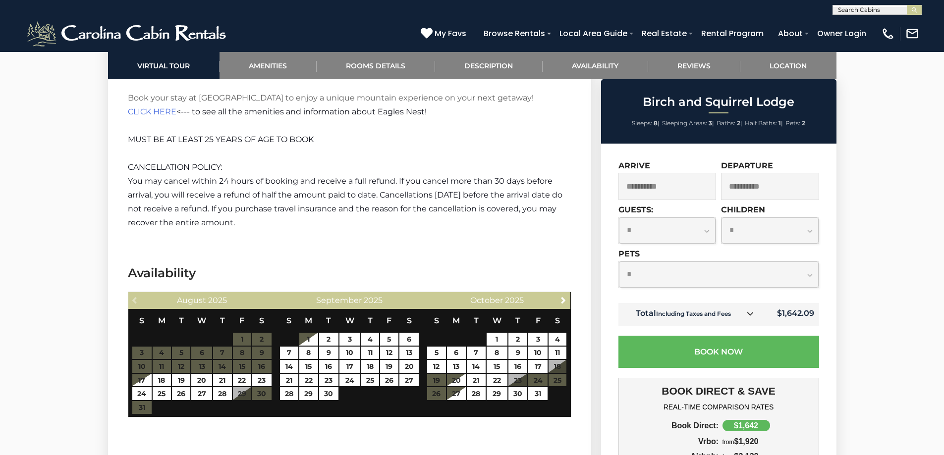
click at [783, 274] on select "**********" at bounding box center [719, 275] width 200 height 26
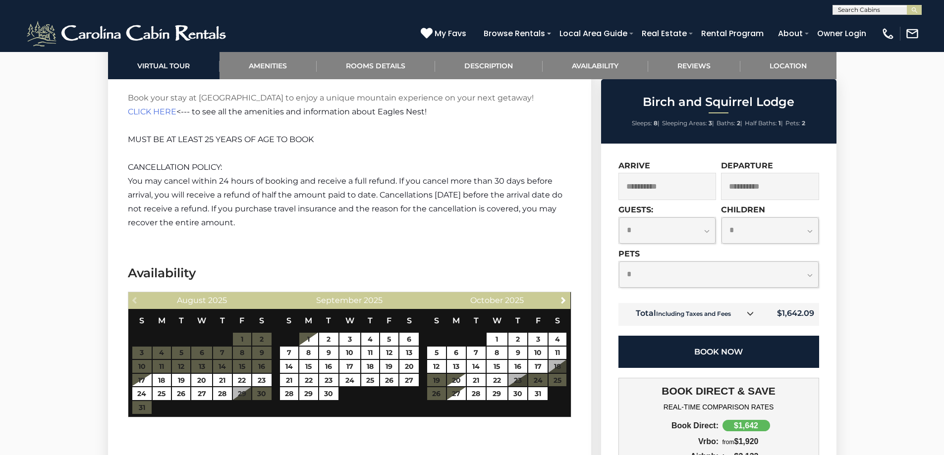
select select "*"
click at [619, 262] on select "**********" at bounding box center [719, 275] width 200 height 26
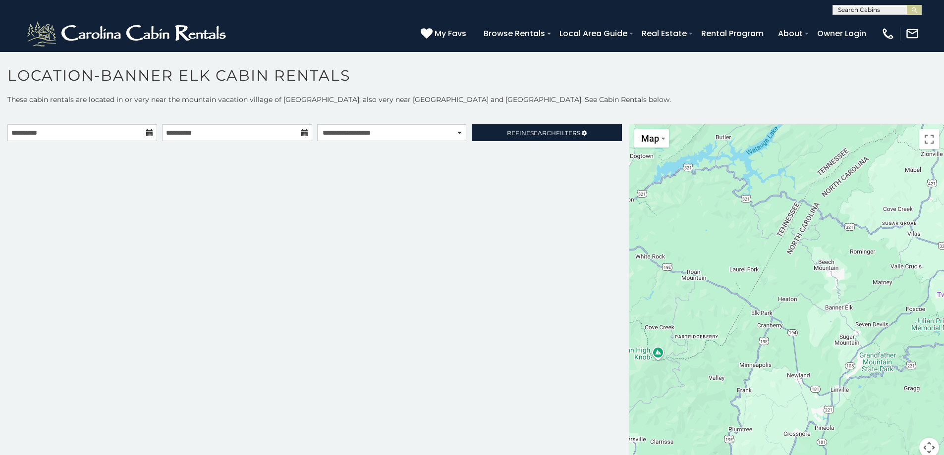
scroll to position [5, 0]
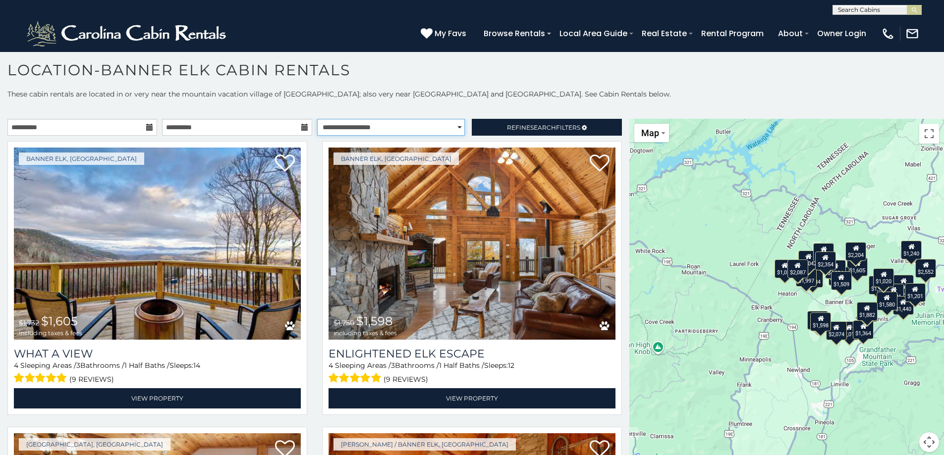
click at [433, 125] on select "**********" at bounding box center [391, 127] width 148 height 17
click at [317, 119] on select "**********" at bounding box center [391, 127] width 148 height 17
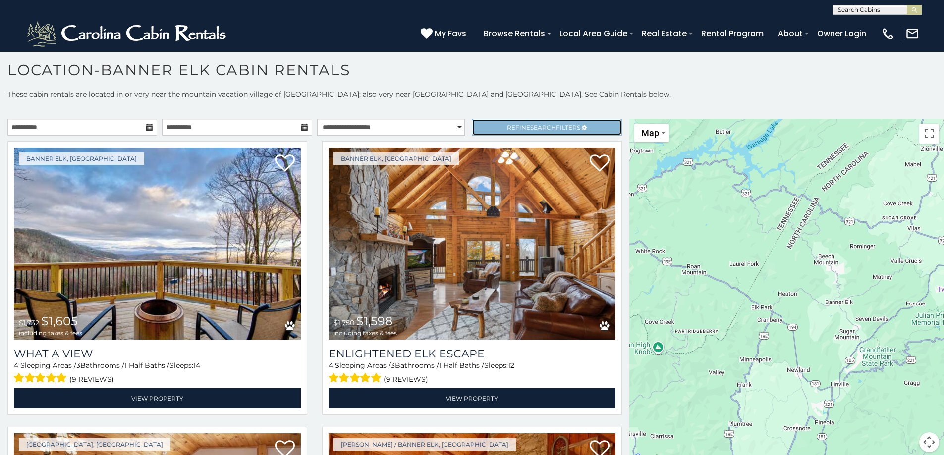
click at [482, 124] on link "Refine Search Filters" at bounding box center [547, 127] width 150 height 17
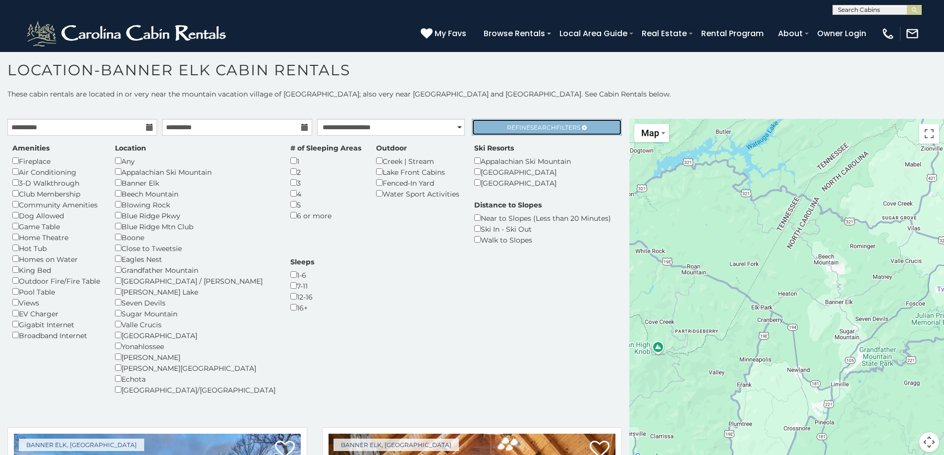
click at [486, 124] on link "Refine Search Filters" at bounding box center [547, 127] width 150 height 17
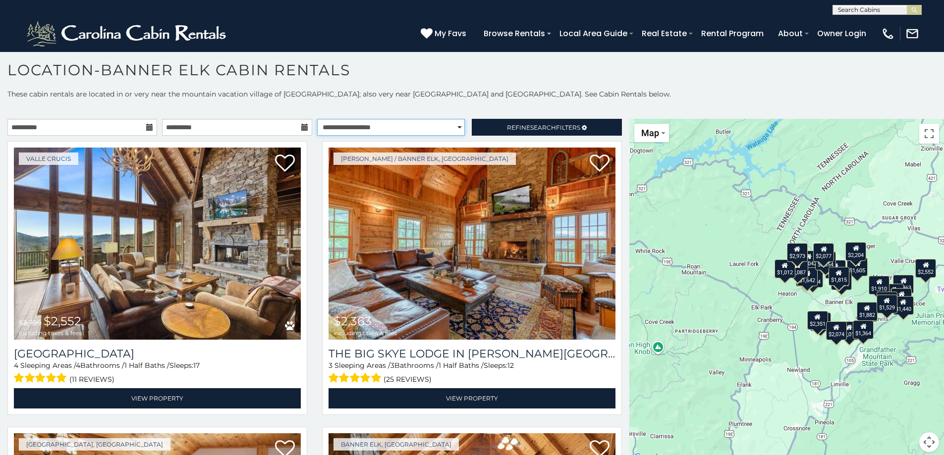
click at [454, 125] on select "**********" at bounding box center [391, 127] width 148 height 17
select select "*********"
click at [317, 119] on select "**********" at bounding box center [391, 127] width 148 height 17
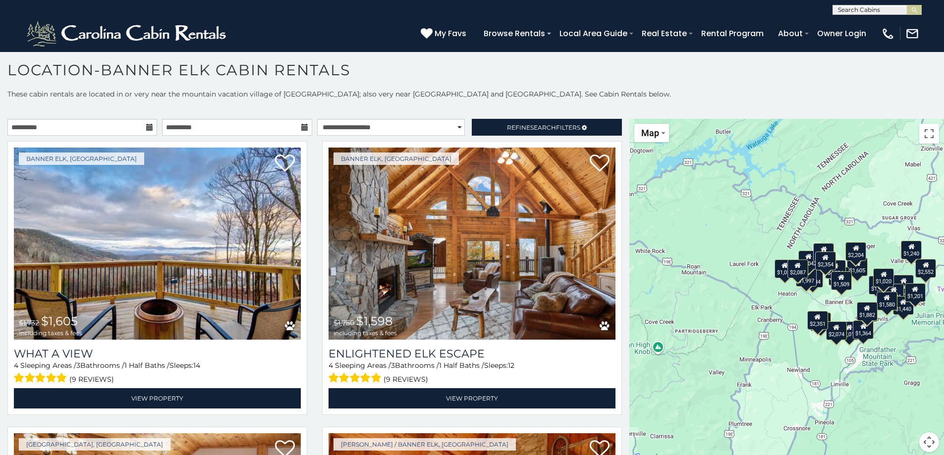
click at [376, 107] on p at bounding box center [472, 109] width 944 height 10
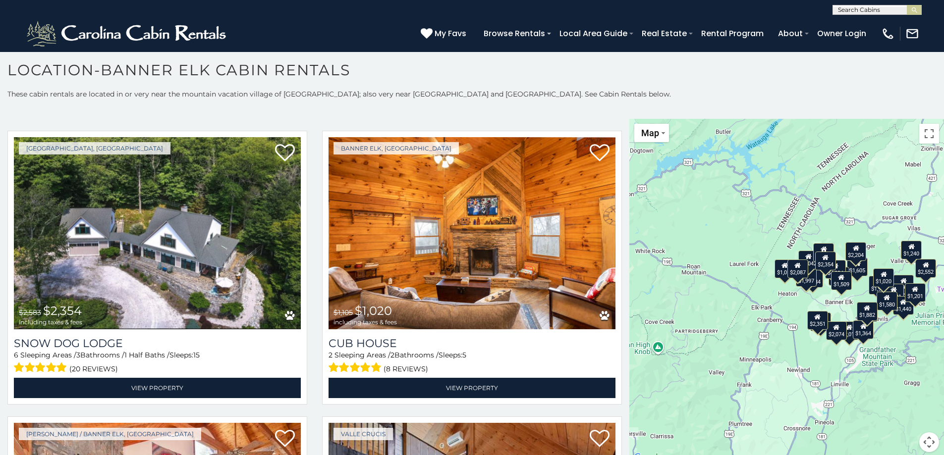
scroll to position [3923, 0]
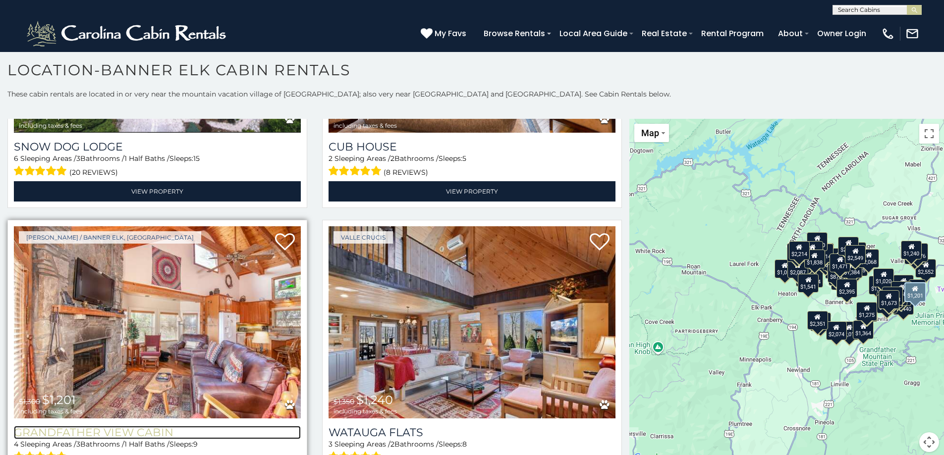
click at [151, 426] on h3 "Grandfather View Cabin" at bounding box center [157, 432] width 287 height 13
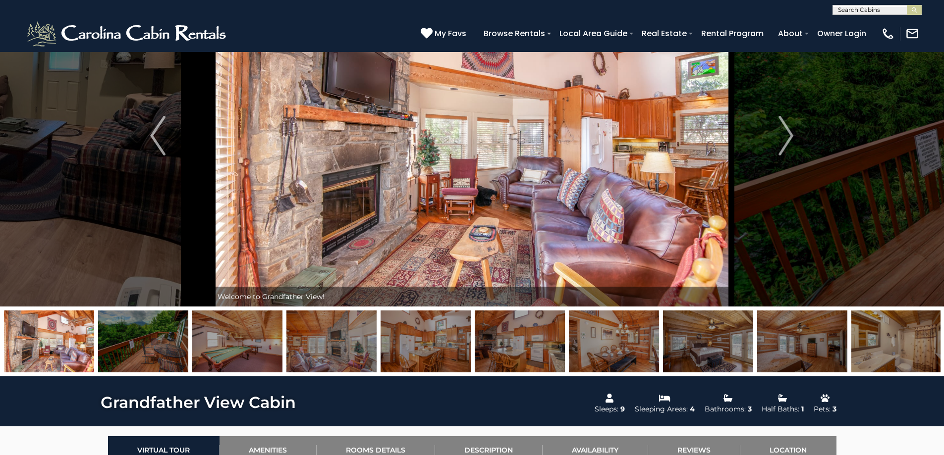
scroll to position [157, 0]
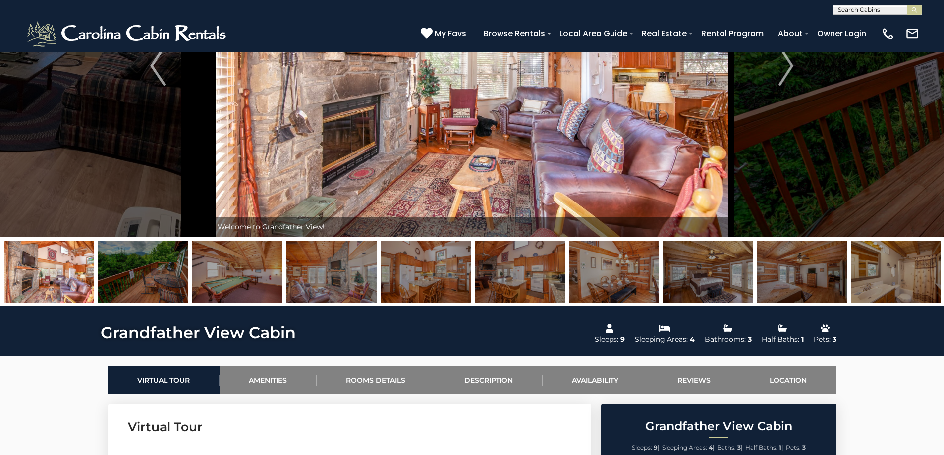
click at [146, 270] on img at bounding box center [143, 272] width 90 height 62
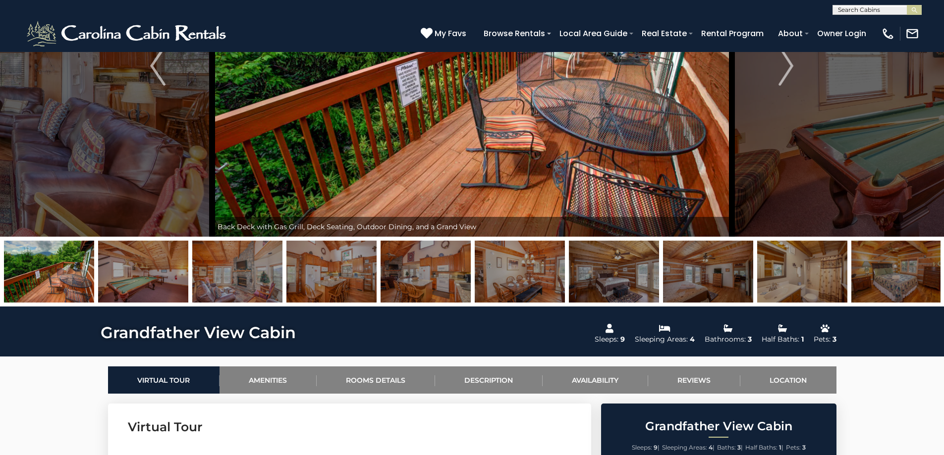
click at [188, 267] on img at bounding box center [143, 272] width 90 height 62
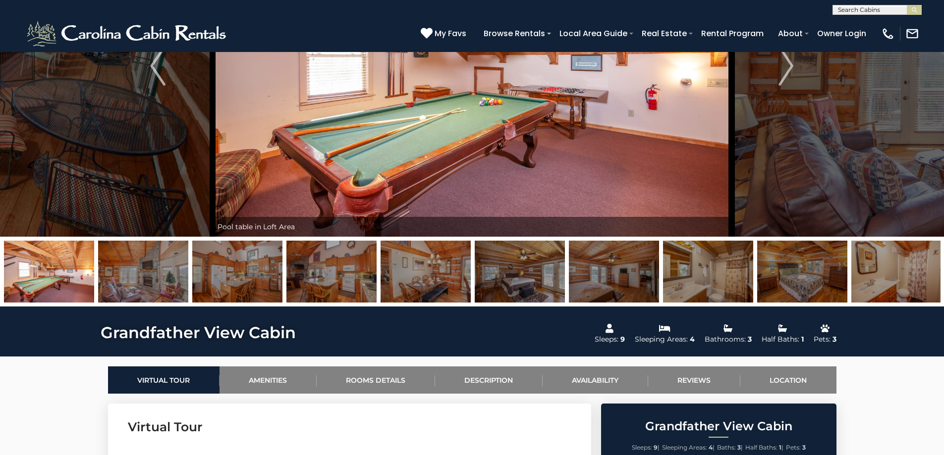
click at [238, 263] on img at bounding box center [237, 272] width 90 height 62
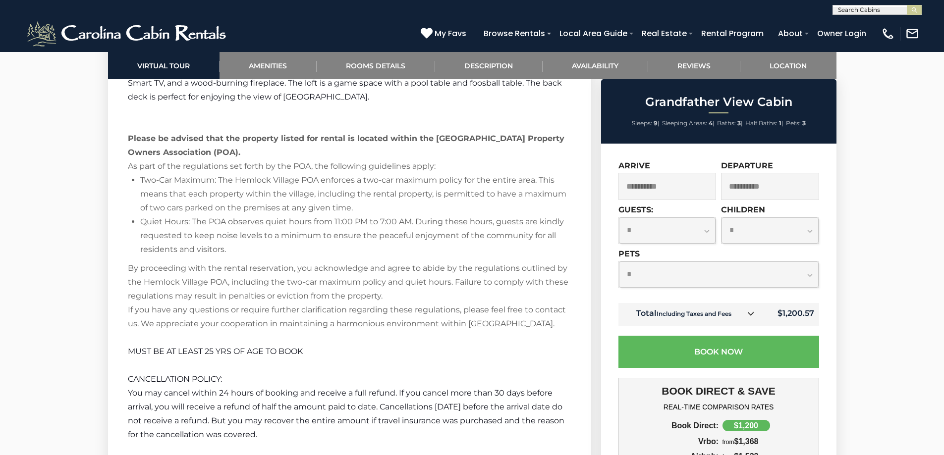
scroll to position [1545, 0]
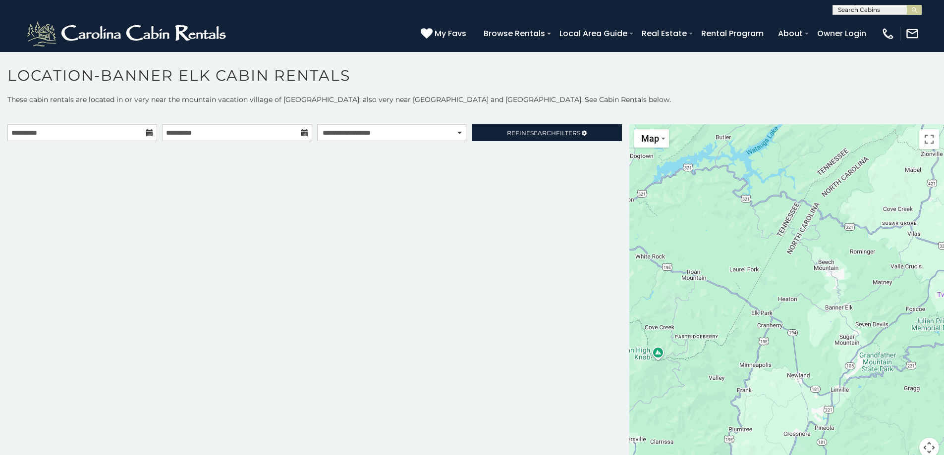
scroll to position [5, 0]
